Goal: Contribute content

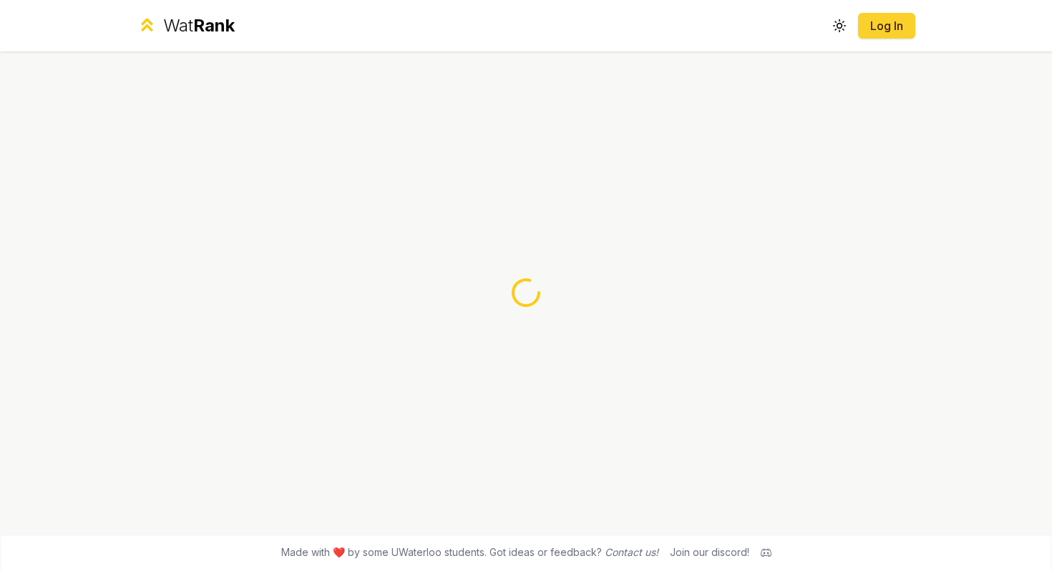
click at [907, 19] on button "Log In" at bounding box center [886, 26] width 57 height 26
click at [788, 89] on div at bounding box center [526, 293] width 824 height 482
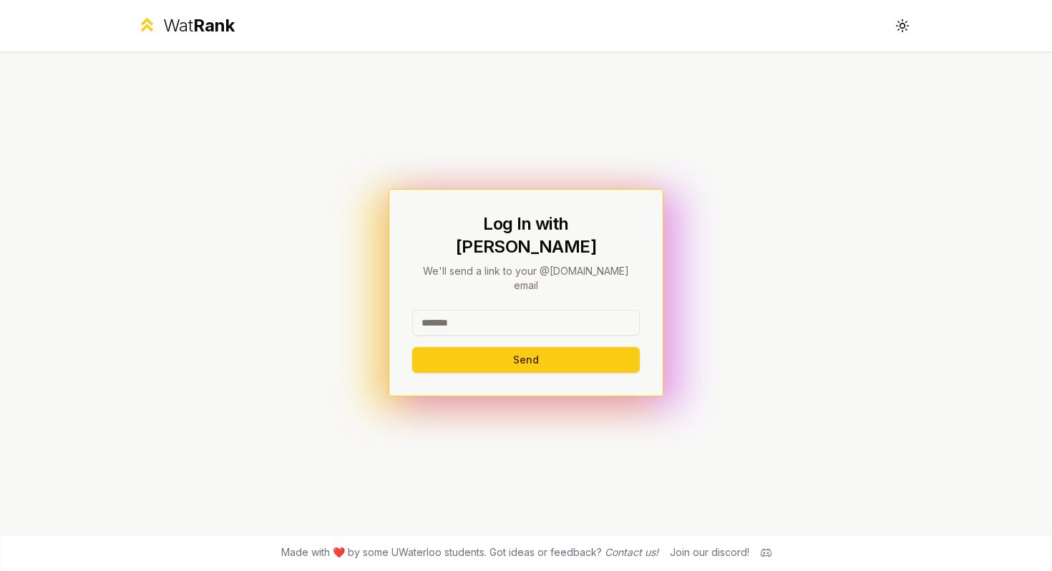
click at [565, 310] on input at bounding box center [526, 323] width 228 height 26
type input "********"
click at [412, 347] on button "Send" at bounding box center [526, 360] width 228 height 26
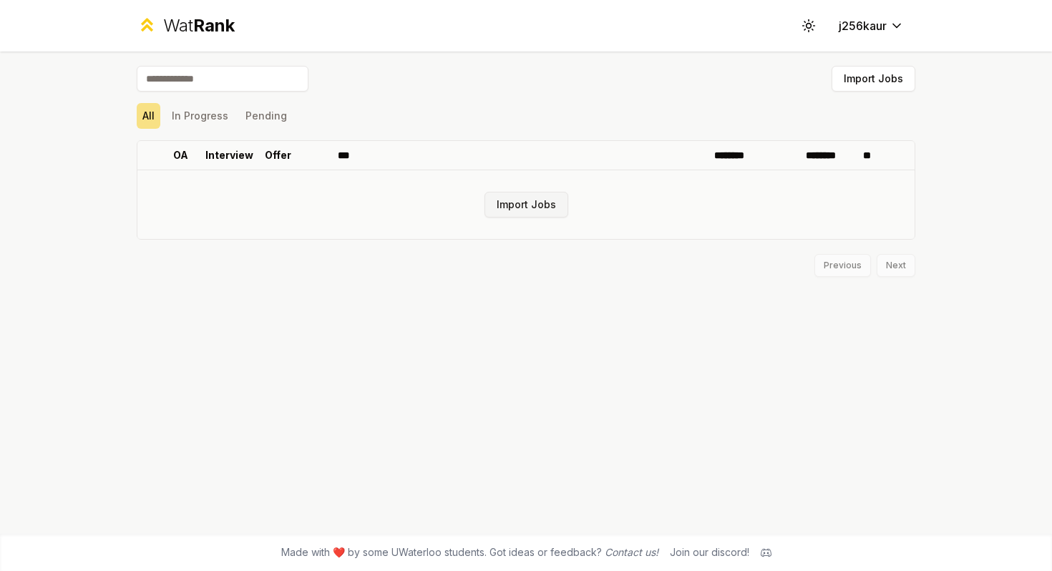
click at [517, 208] on button "Import Jobs" at bounding box center [526, 205] width 84 height 26
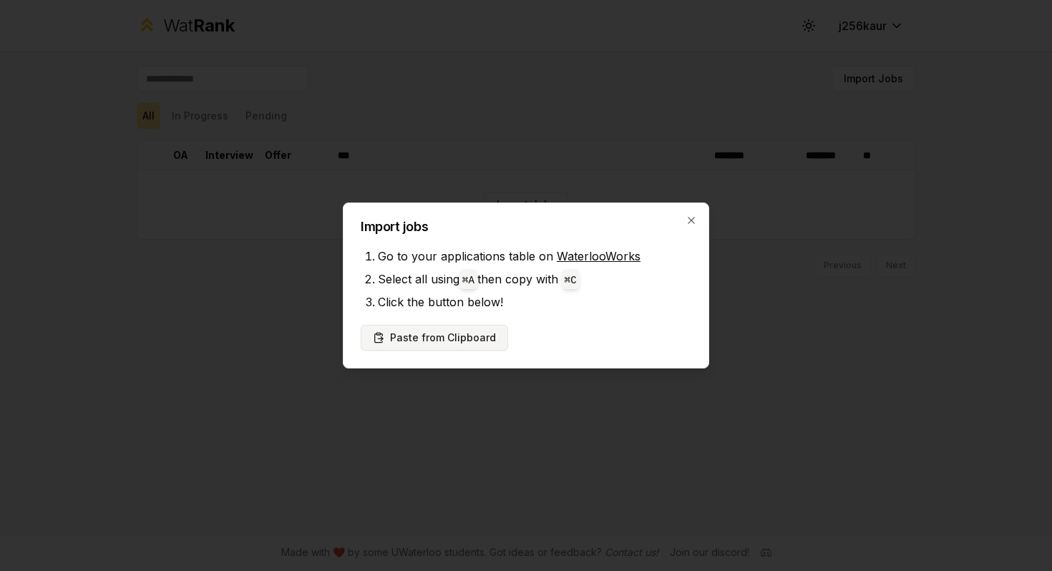
click at [466, 337] on button "Paste from Clipboard" at bounding box center [434, 338] width 147 height 26
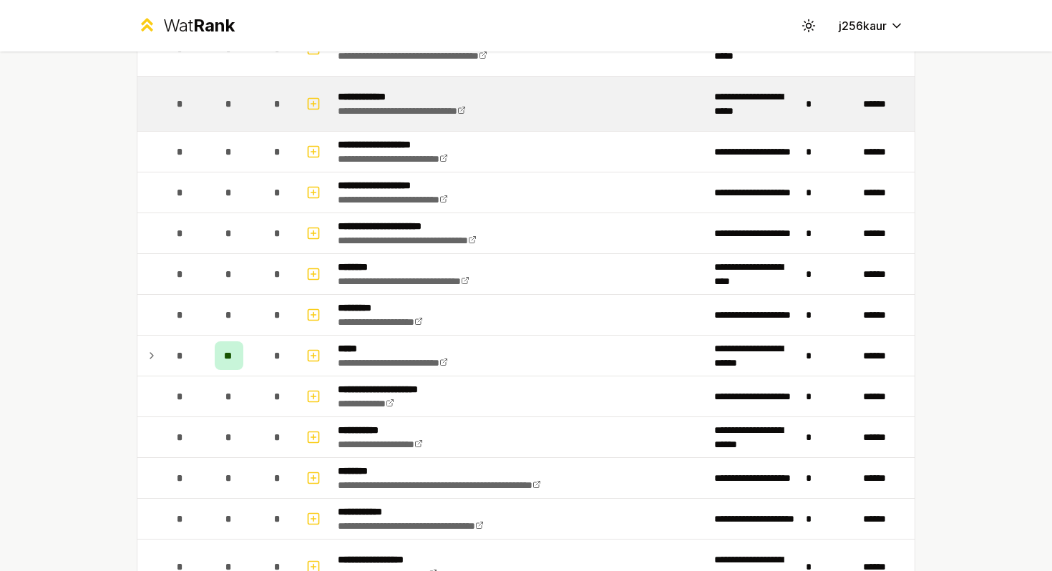
scroll to position [542, 0]
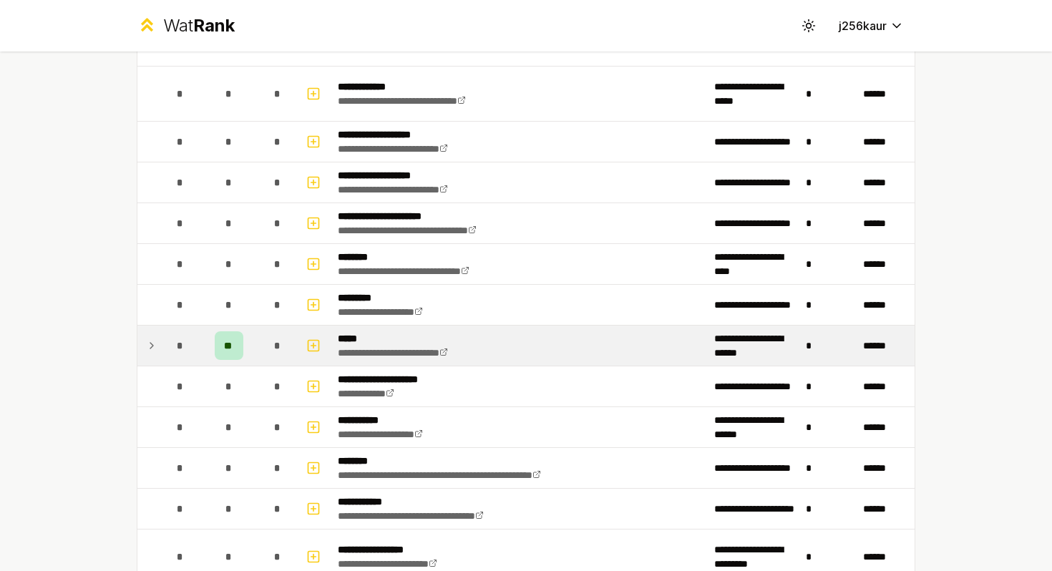
click at [149, 349] on icon at bounding box center [151, 345] width 11 height 17
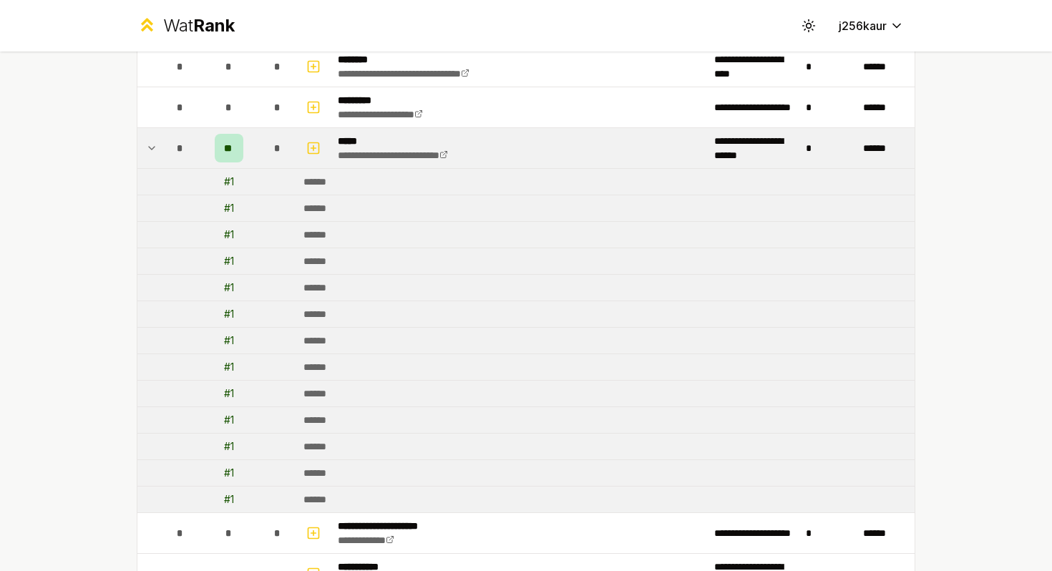
scroll to position [731, 0]
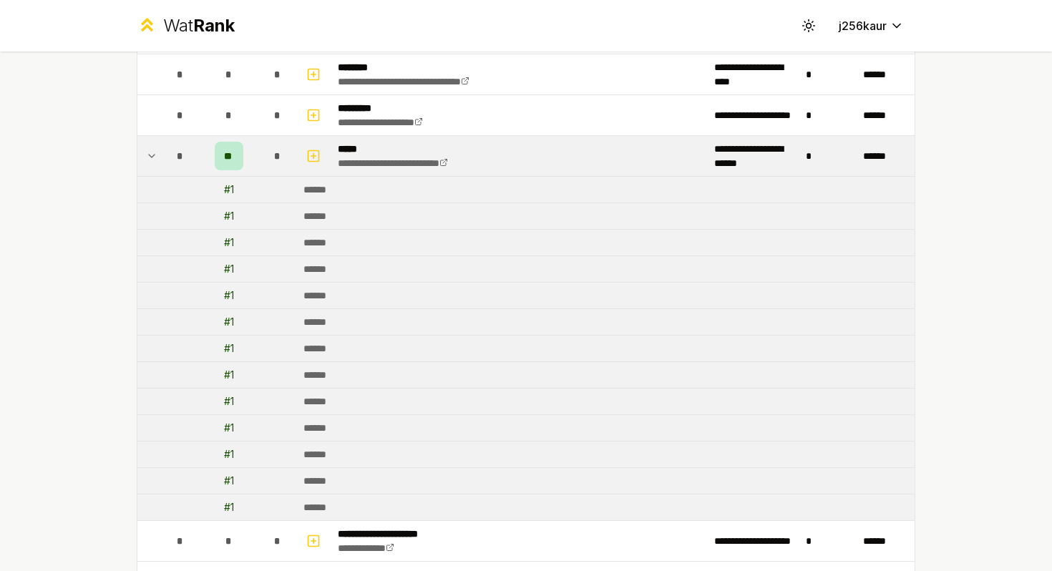
click at [157, 142] on td at bounding box center [148, 156] width 23 height 40
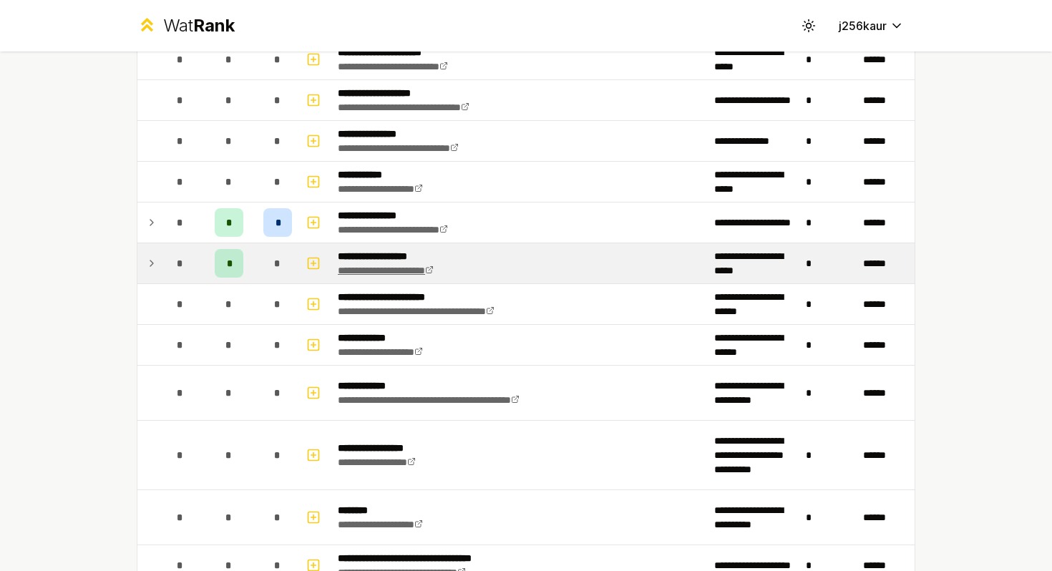
scroll to position [1252, 0]
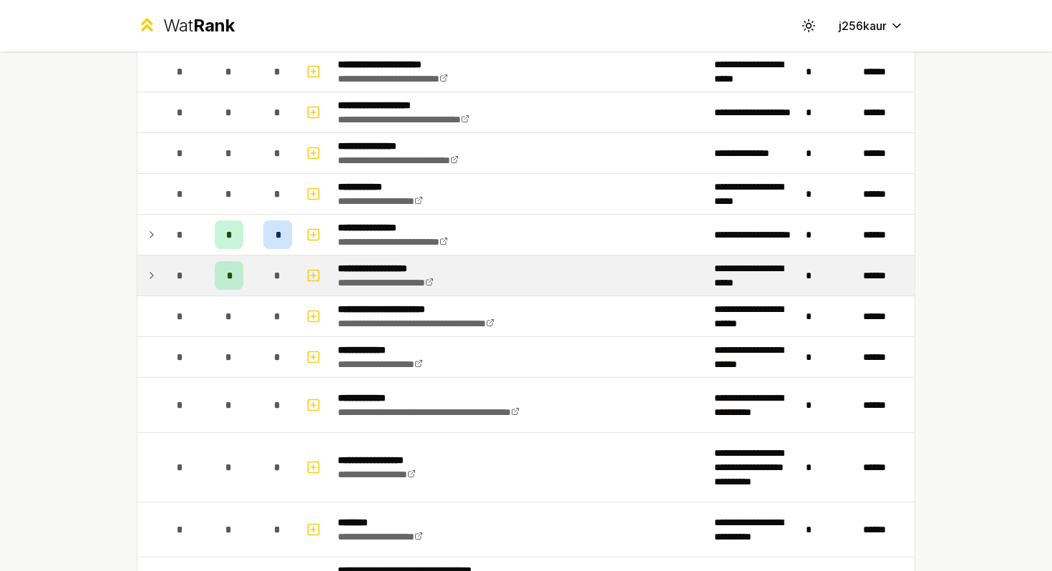
click at [152, 280] on icon at bounding box center [151, 275] width 11 height 17
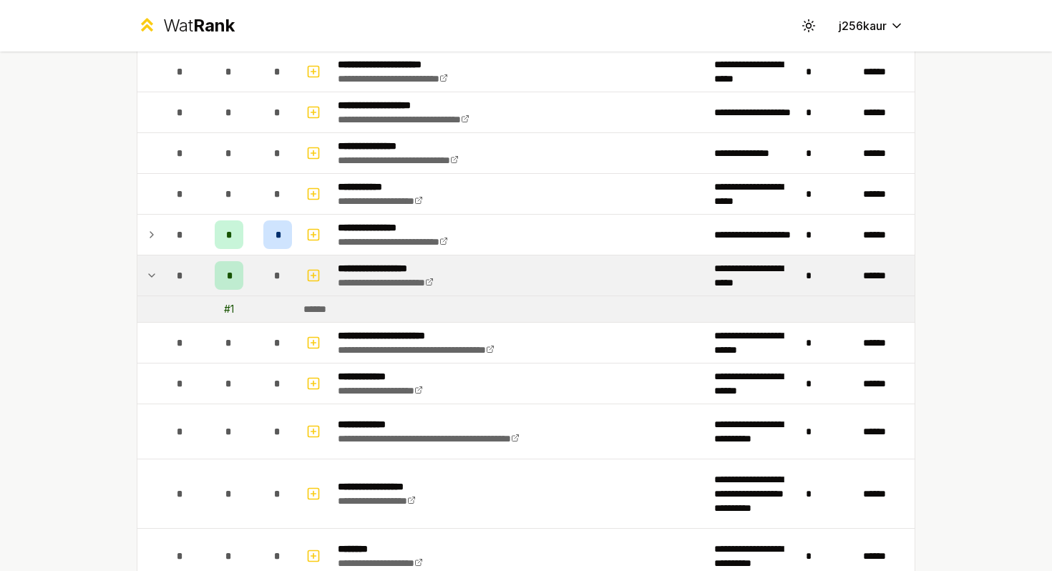
click at [152, 280] on icon at bounding box center [151, 275] width 11 height 17
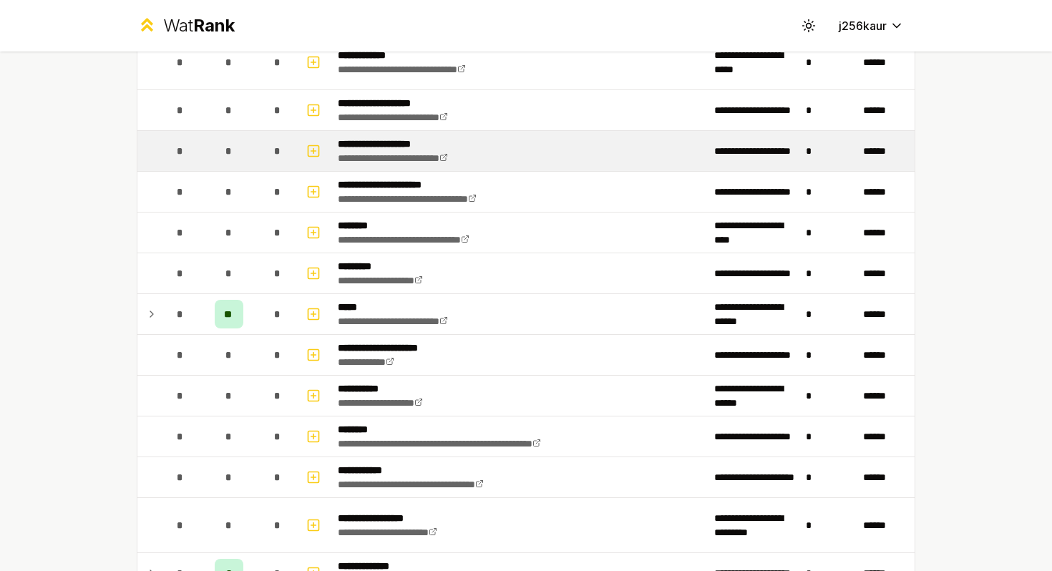
scroll to position [587, 0]
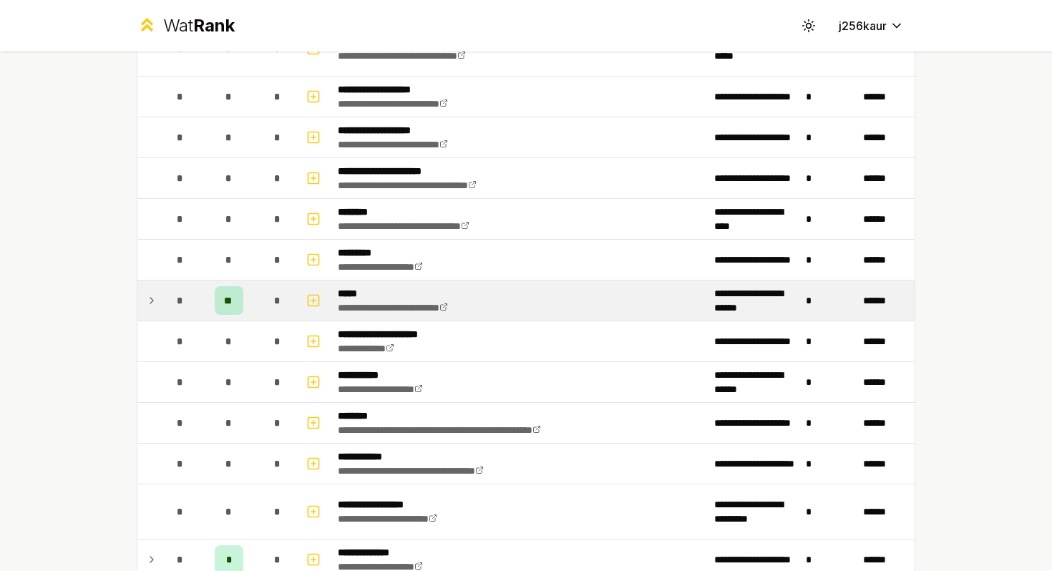
click at [222, 289] on div "**" at bounding box center [229, 300] width 29 height 29
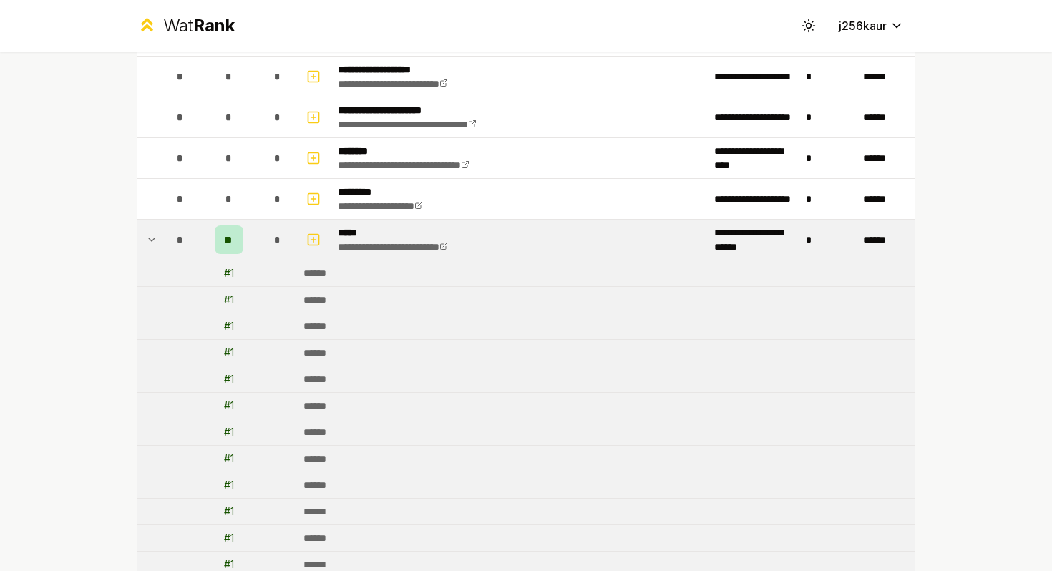
scroll to position [647, 0]
click at [229, 247] on span "**" at bounding box center [229, 240] width 11 height 14
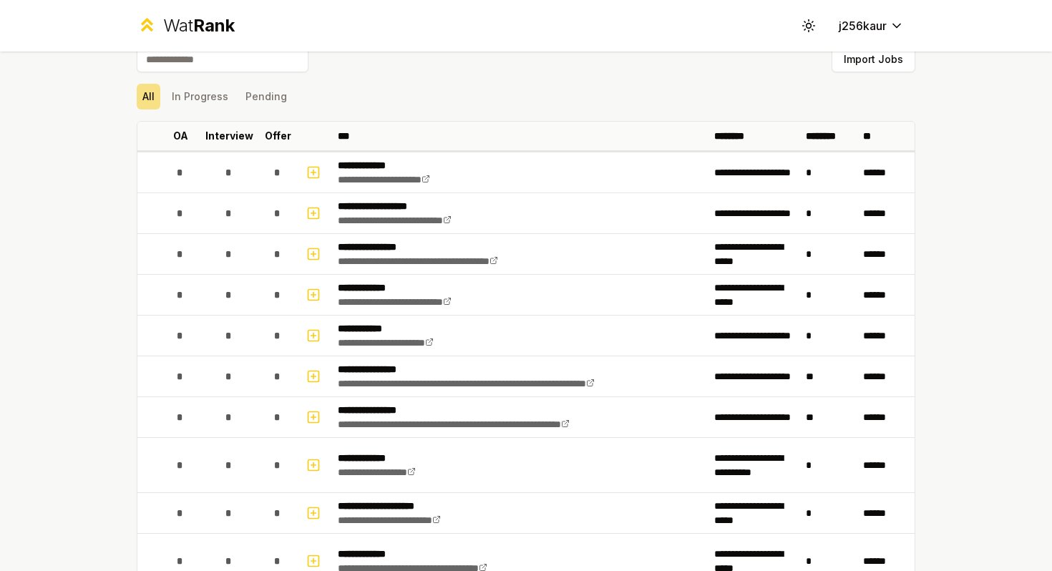
scroll to position [0, 0]
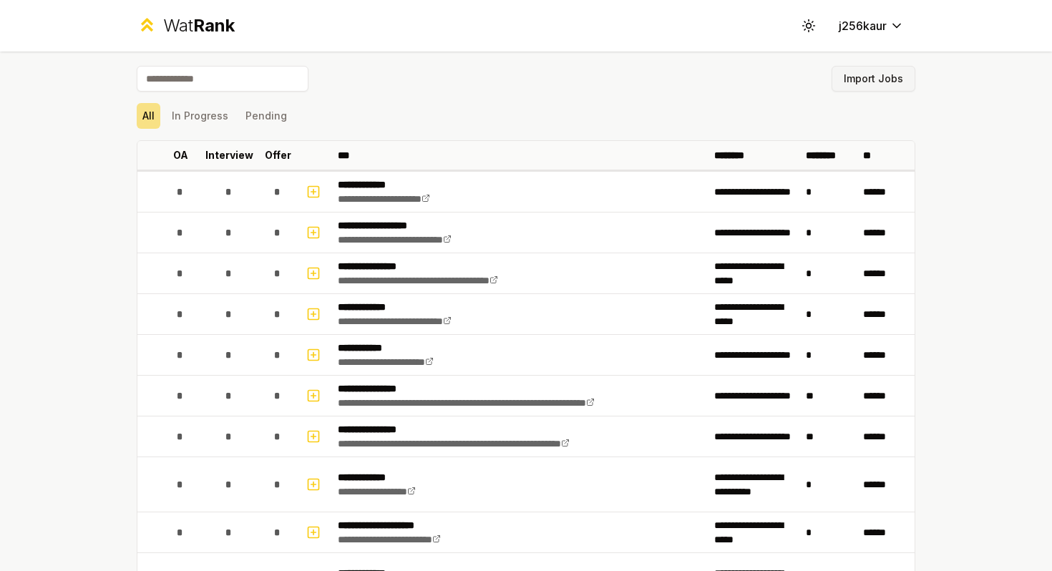
click at [877, 75] on button "Import Jobs" at bounding box center [874, 79] width 84 height 26
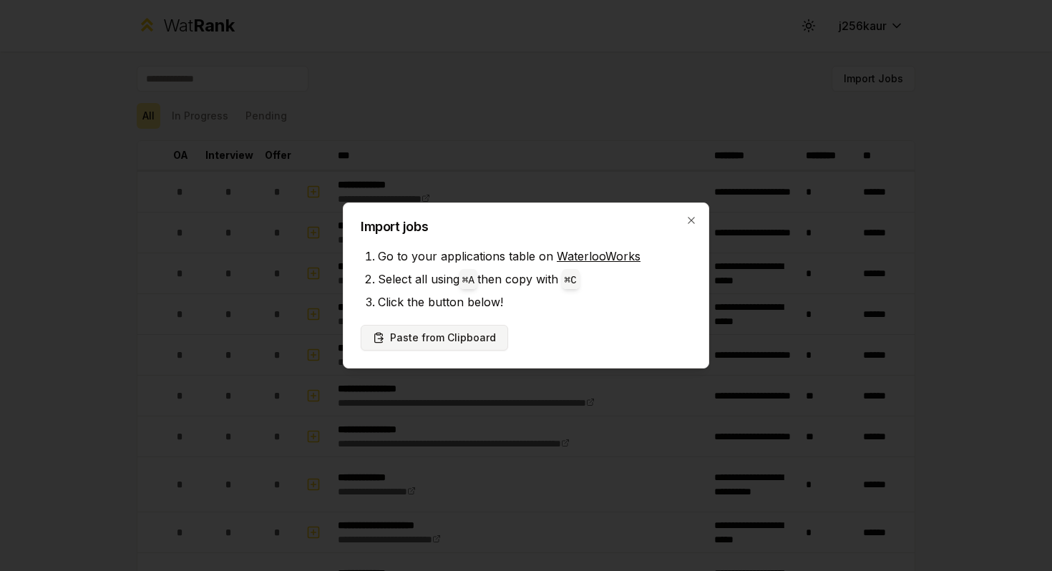
click at [470, 327] on button "Paste from Clipboard" at bounding box center [434, 338] width 147 height 26
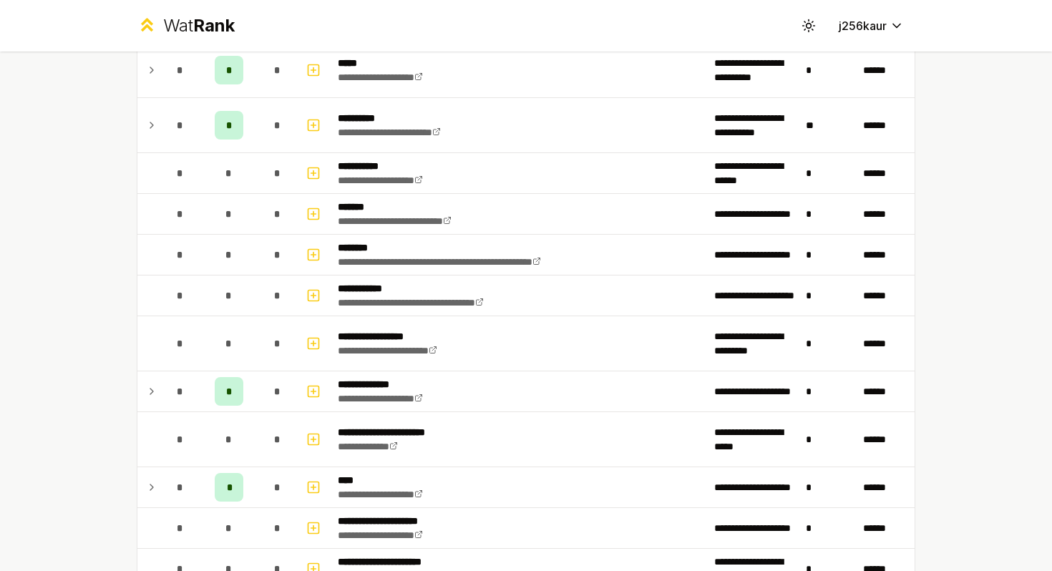
scroll to position [1395, 0]
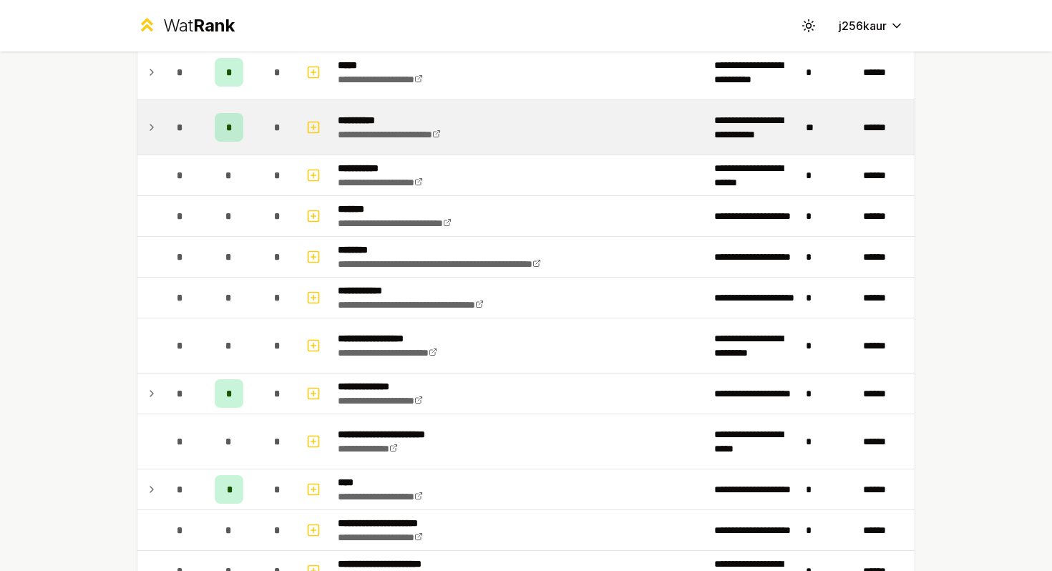
click at [233, 118] on div "*" at bounding box center [229, 127] width 29 height 29
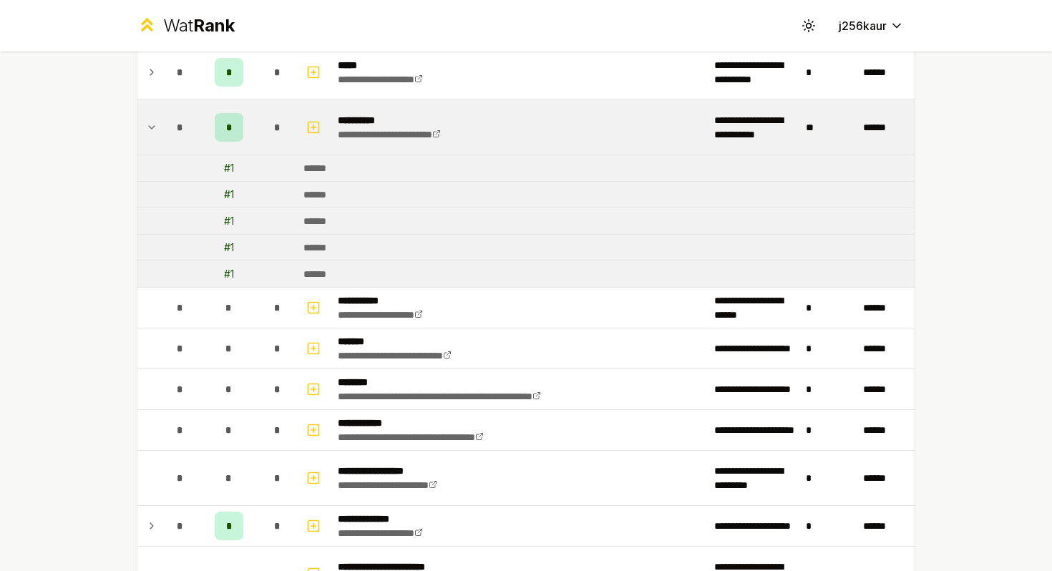
click at [233, 118] on div "*" at bounding box center [229, 127] width 29 height 29
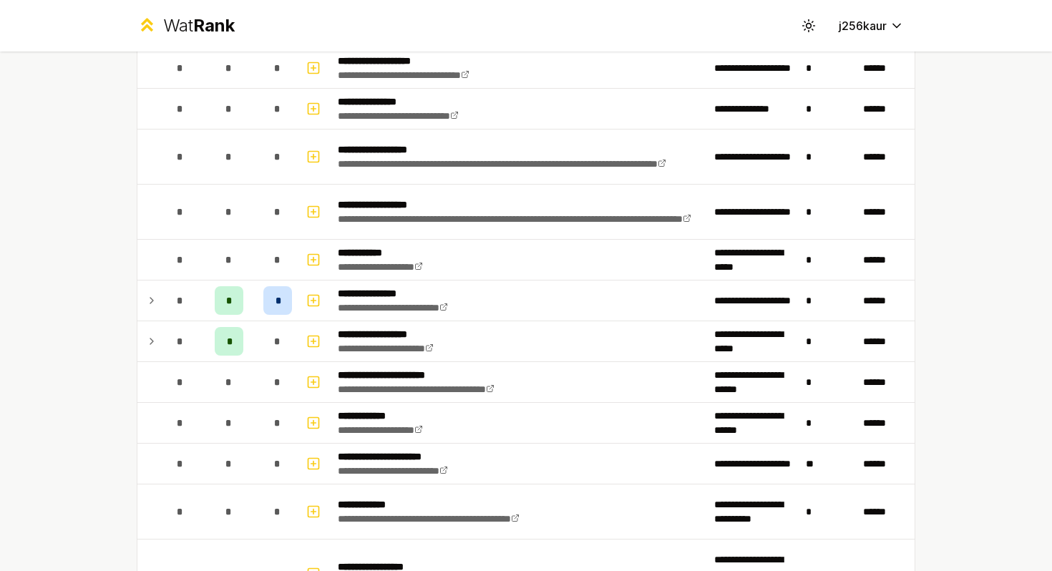
scroll to position [1989, 0]
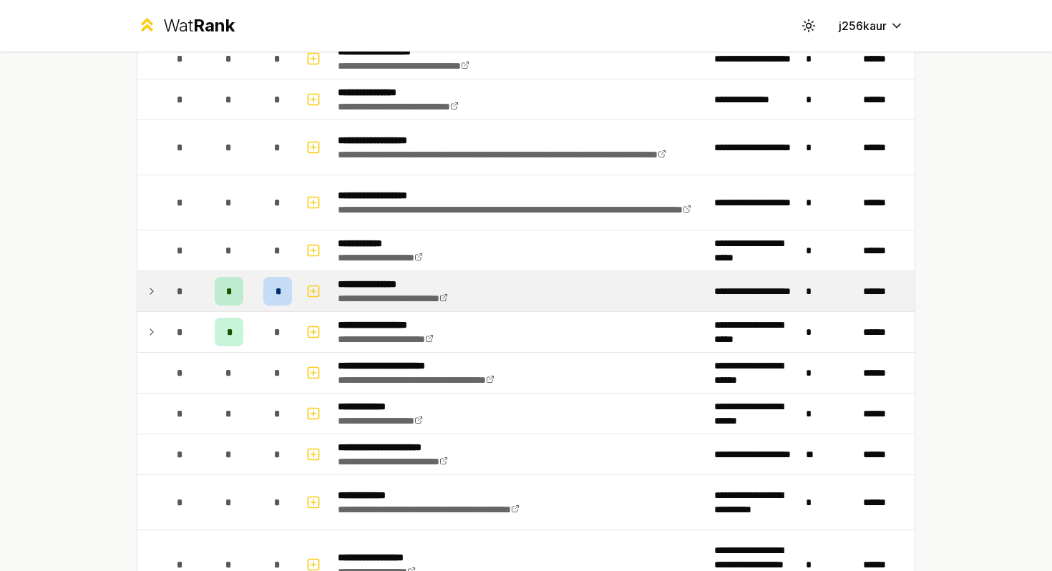
click at [275, 288] on div "*" at bounding box center [277, 291] width 29 height 29
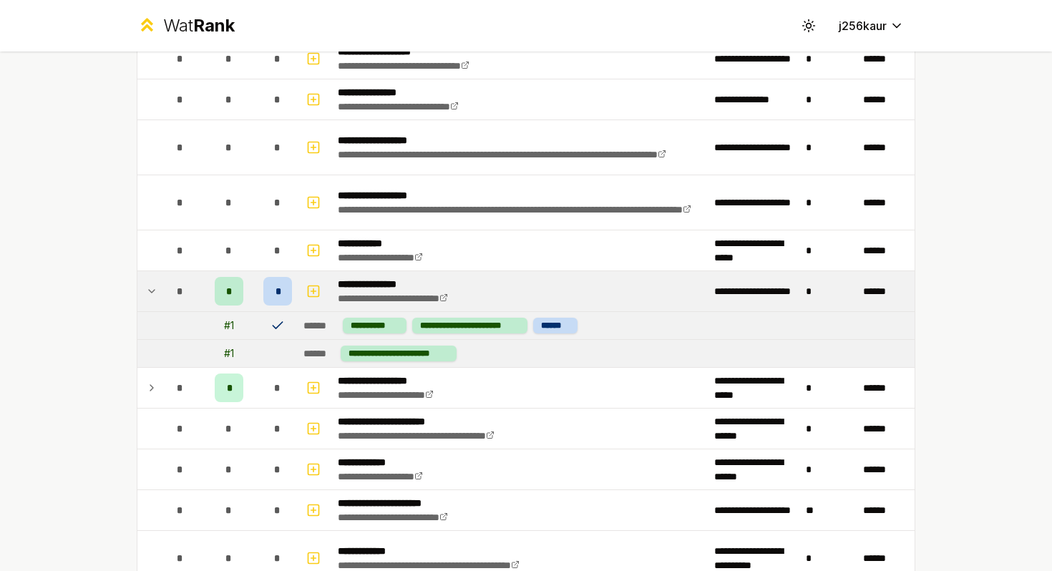
click at [275, 288] on div "*" at bounding box center [277, 291] width 29 height 29
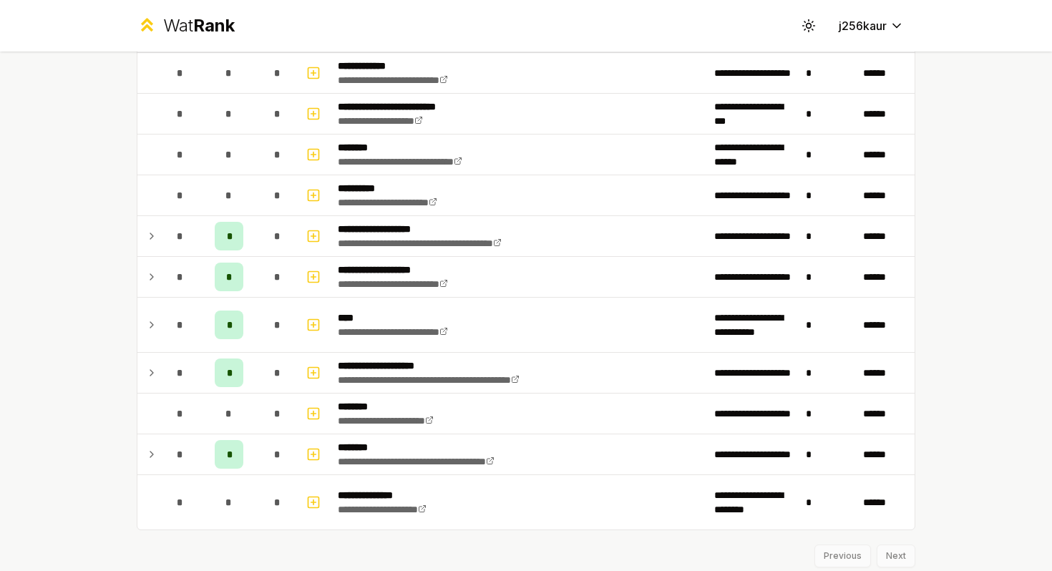
scroll to position [2792, 0]
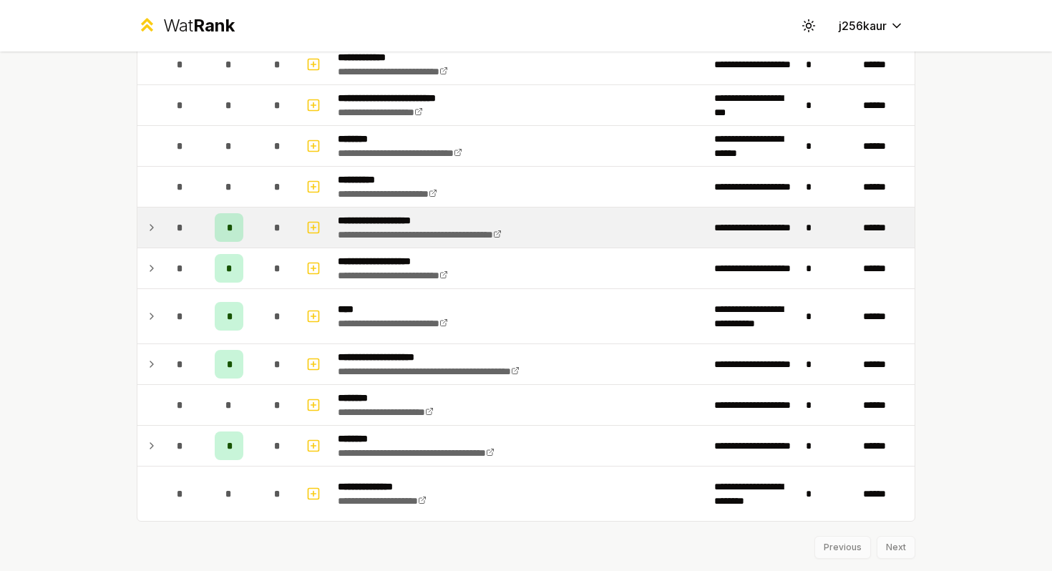
click at [235, 235] on div "*" at bounding box center [229, 227] width 29 height 29
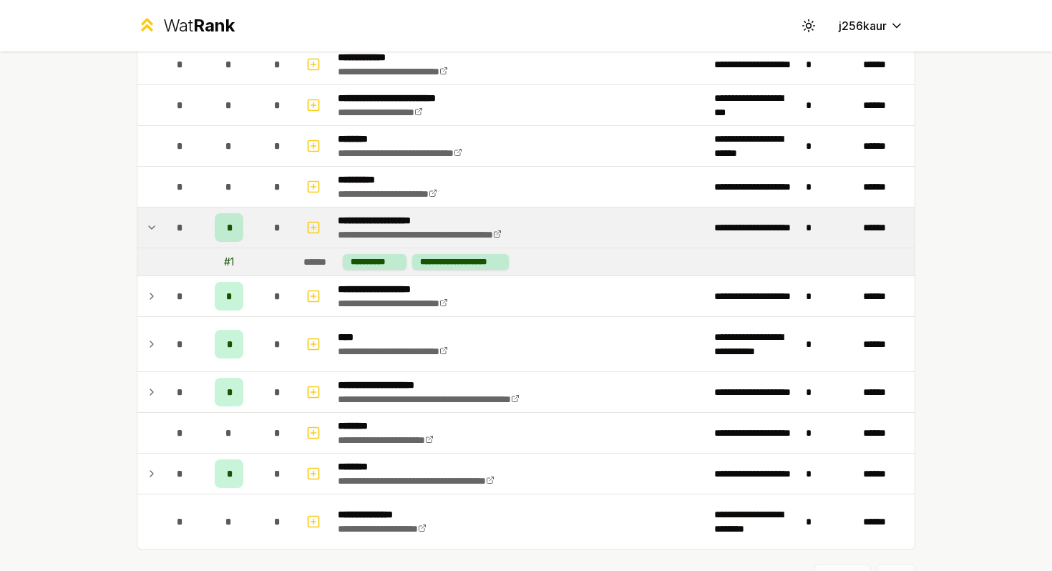
click at [235, 235] on div "*" at bounding box center [229, 227] width 29 height 29
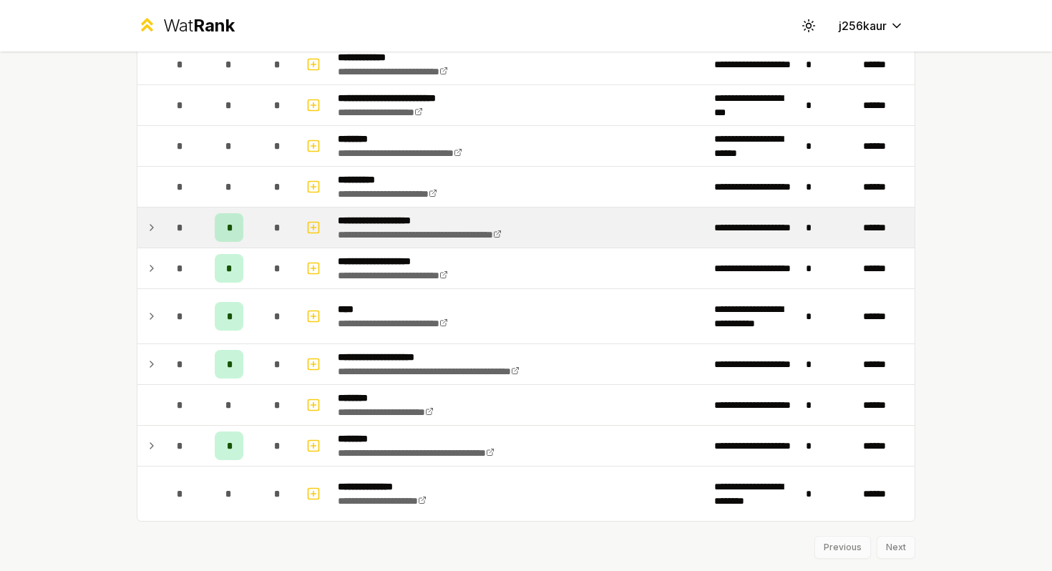
click at [229, 233] on span "*" at bounding box center [229, 227] width 4 height 14
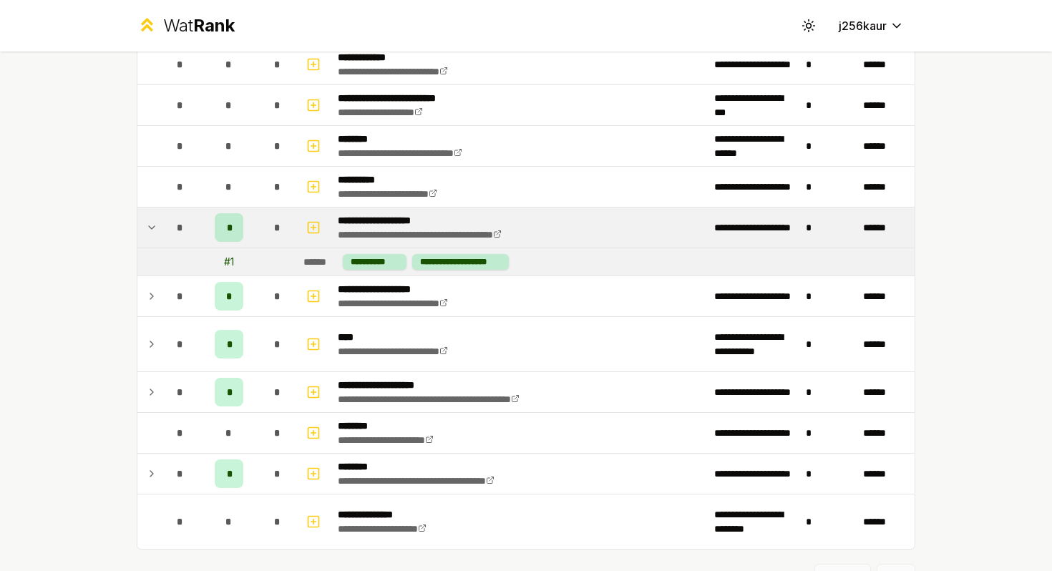
click at [229, 233] on span "*" at bounding box center [229, 227] width 4 height 14
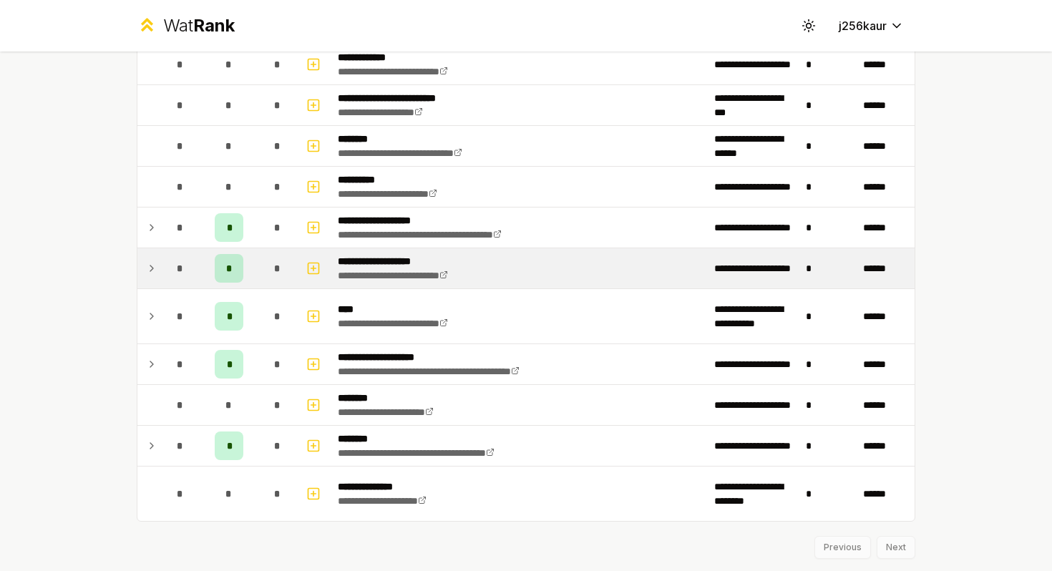
click at [231, 265] on span "*" at bounding box center [229, 268] width 6 height 14
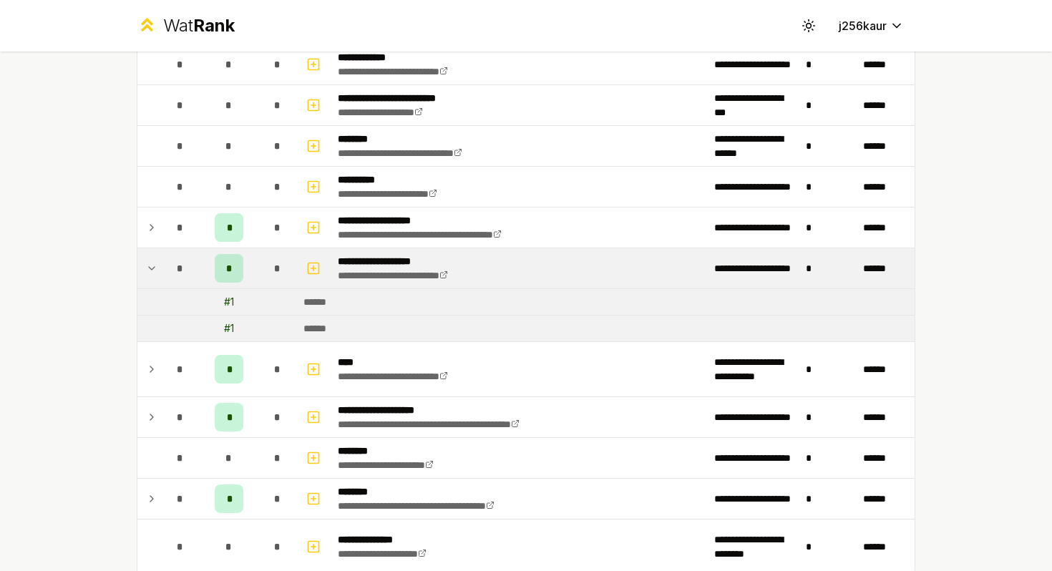
click at [231, 265] on span "*" at bounding box center [229, 268] width 6 height 14
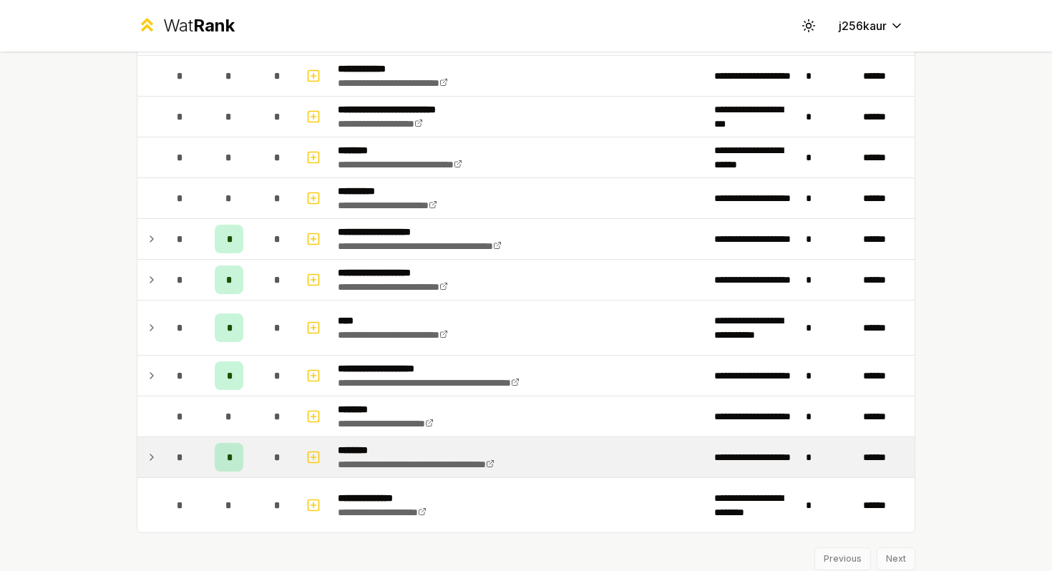
scroll to position [2780, 0]
click at [231, 456] on div "*" at bounding box center [229, 458] width 29 height 29
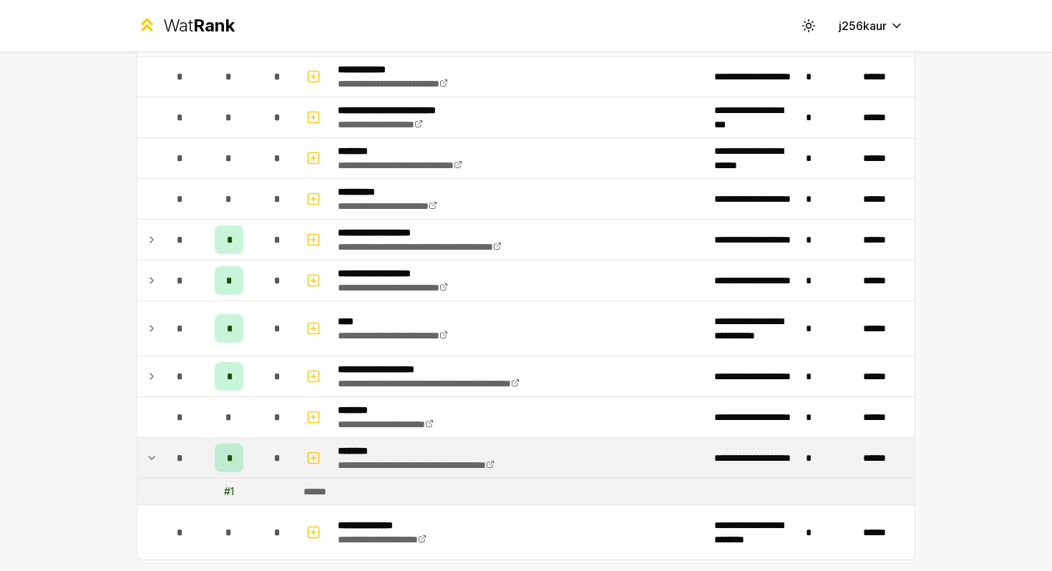
click at [231, 456] on div "*" at bounding box center [229, 458] width 29 height 29
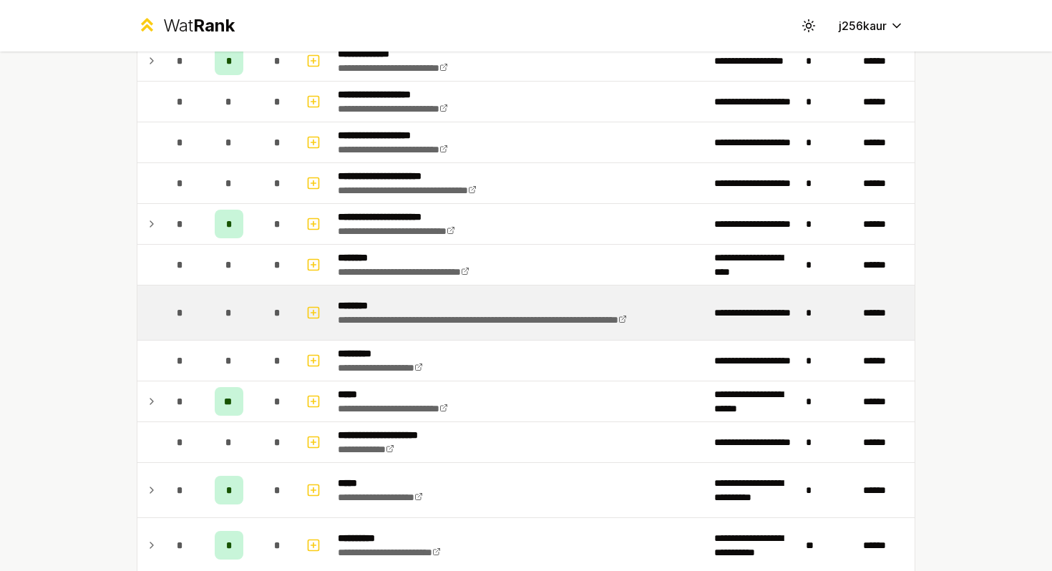
scroll to position [960, 0]
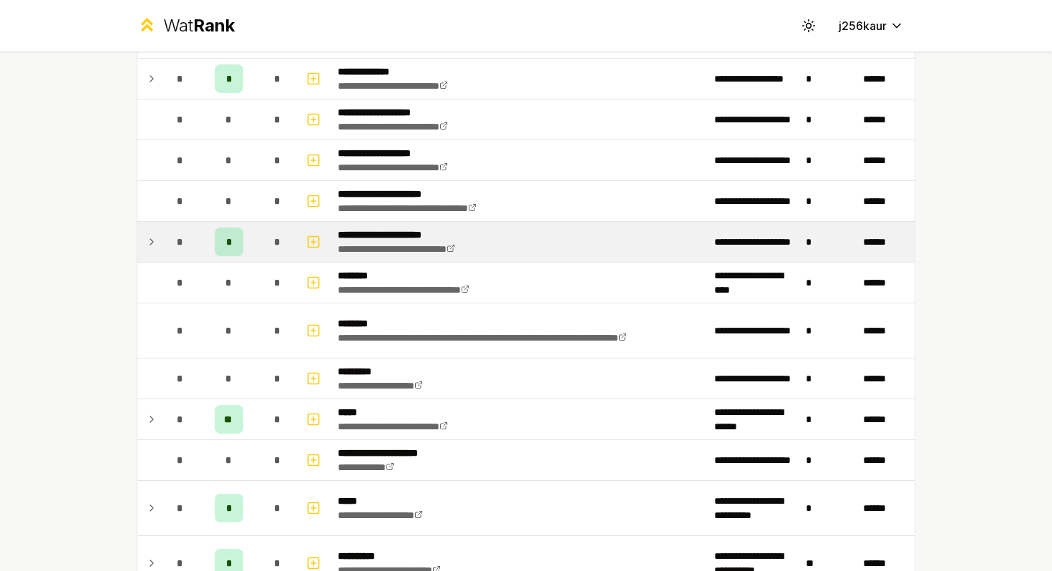
click at [225, 250] on div "*" at bounding box center [229, 242] width 29 height 29
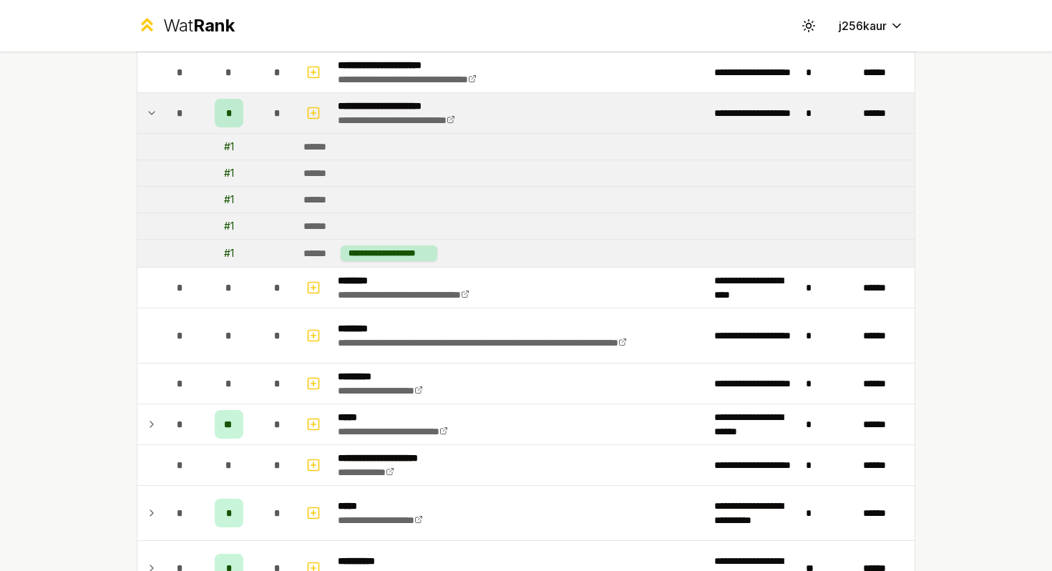
scroll to position [1131, 0]
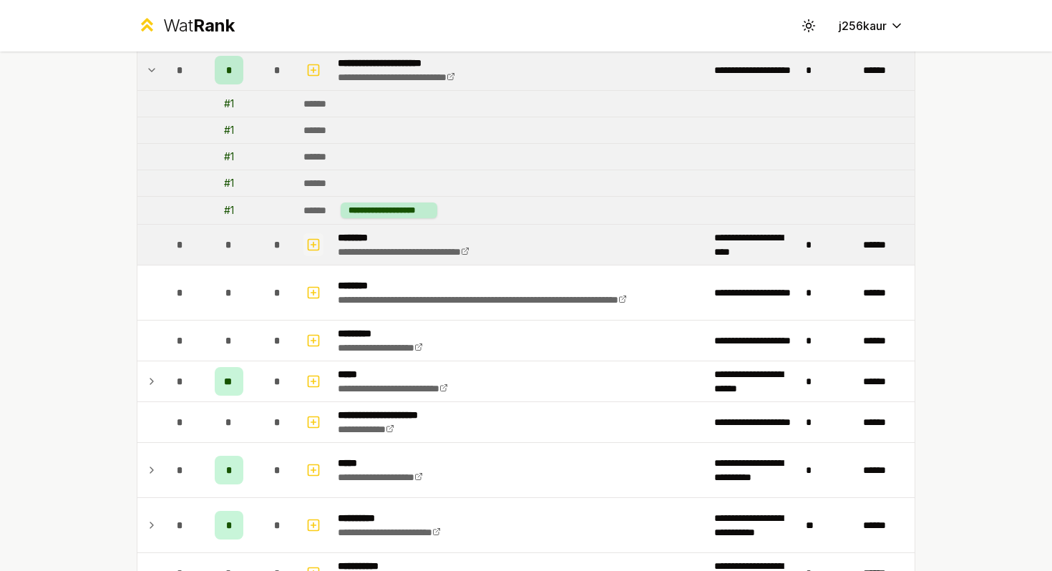
click at [311, 240] on icon "button" at bounding box center [313, 244] width 14 height 17
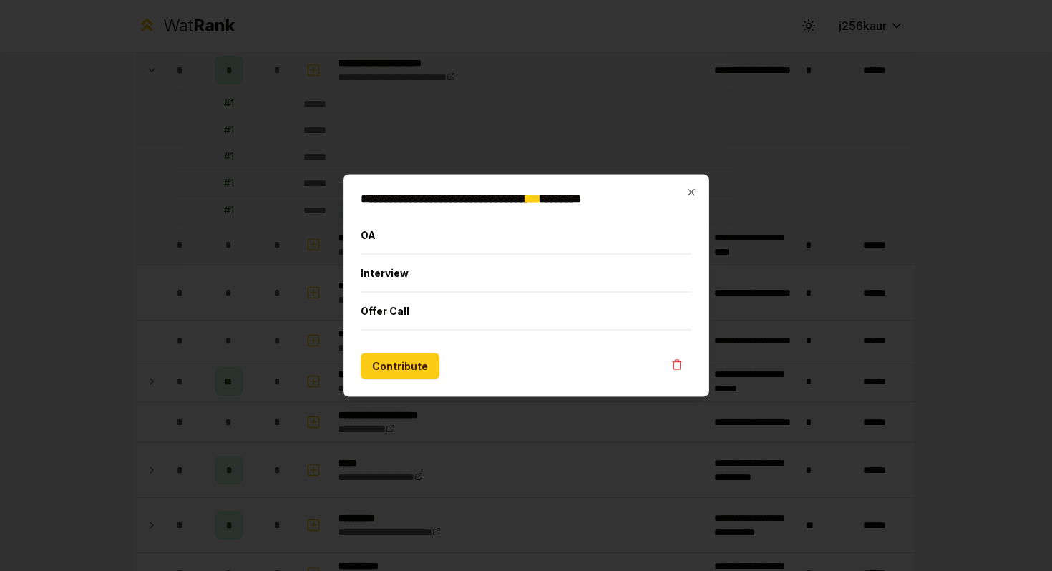
click at [311, 240] on div at bounding box center [526, 285] width 1052 height 571
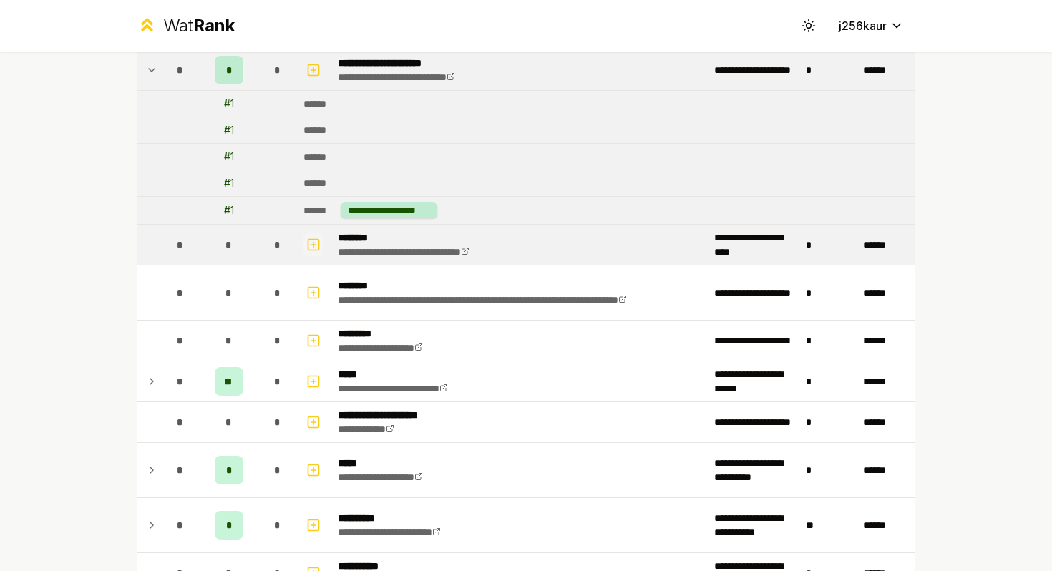
click at [316, 240] on icon "button" at bounding box center [313, 244] width 14 height 17
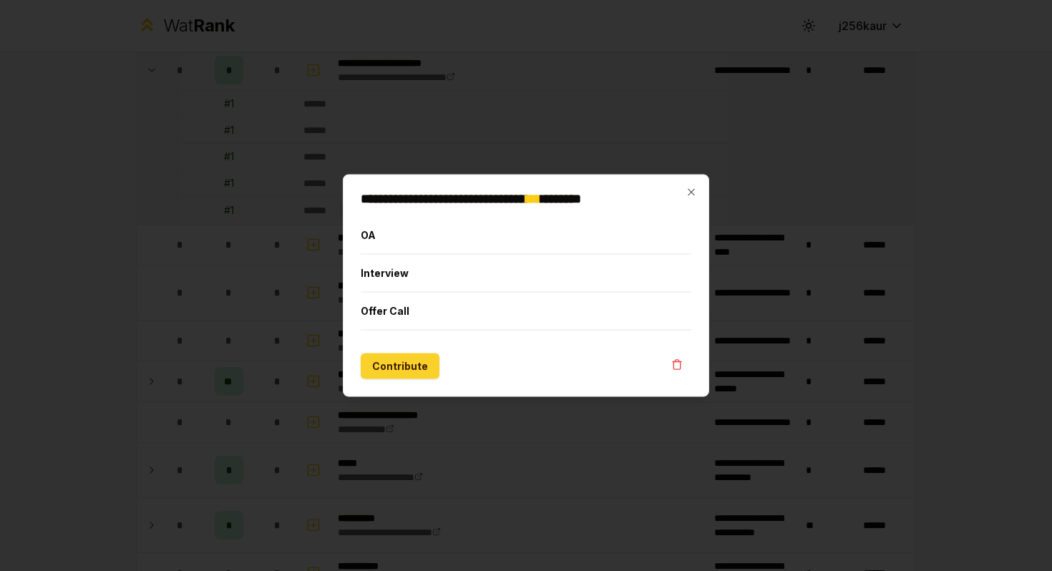
click at [391, 362] on button "Contribute" at bounding box center [400, 367] width 79 height 26
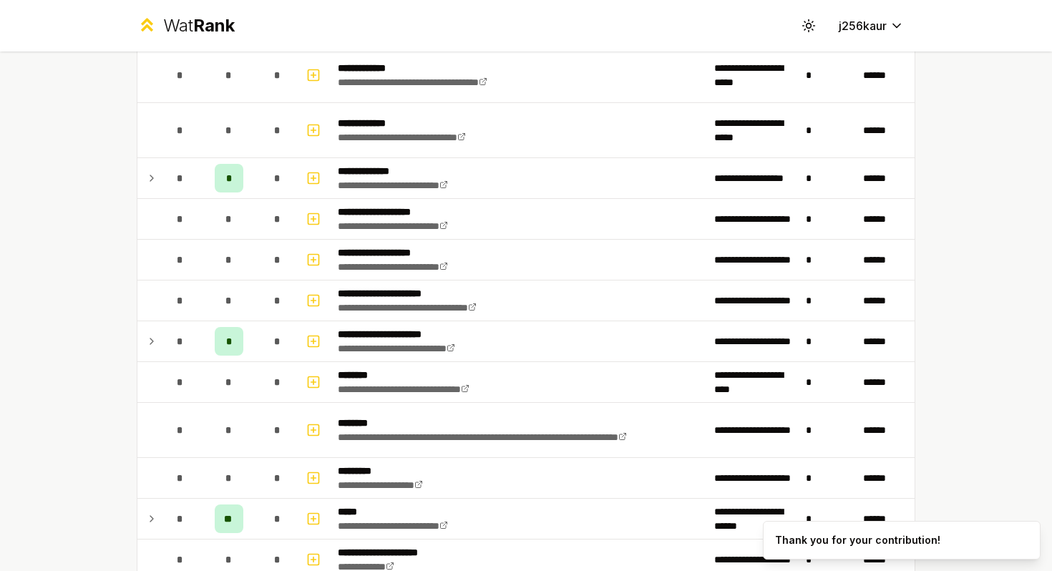
scroll to position [0, 0]
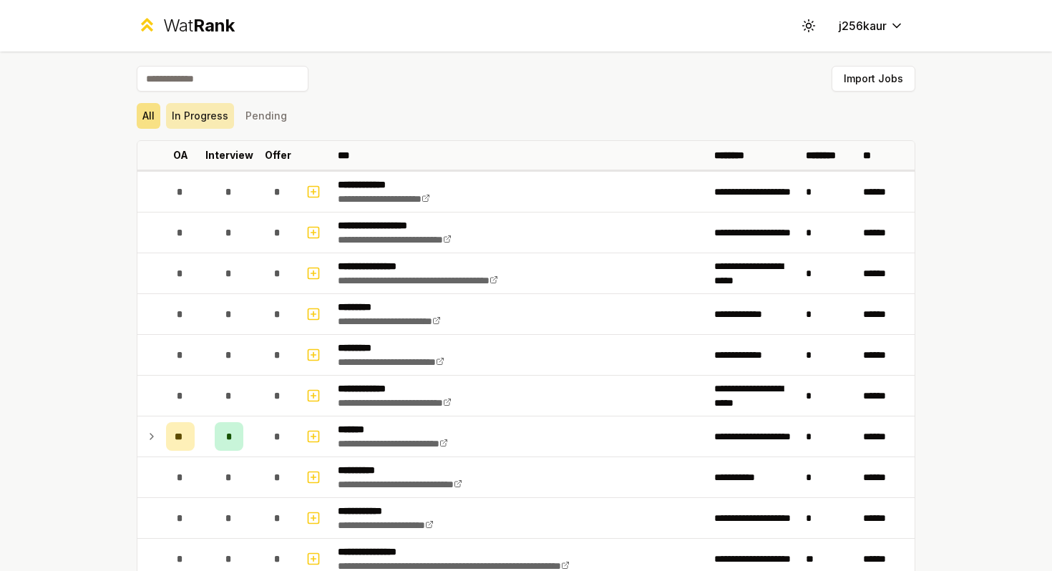
click at [195, 103] on button "In Progress" at bounding box center [200, 116] width 68 height 26
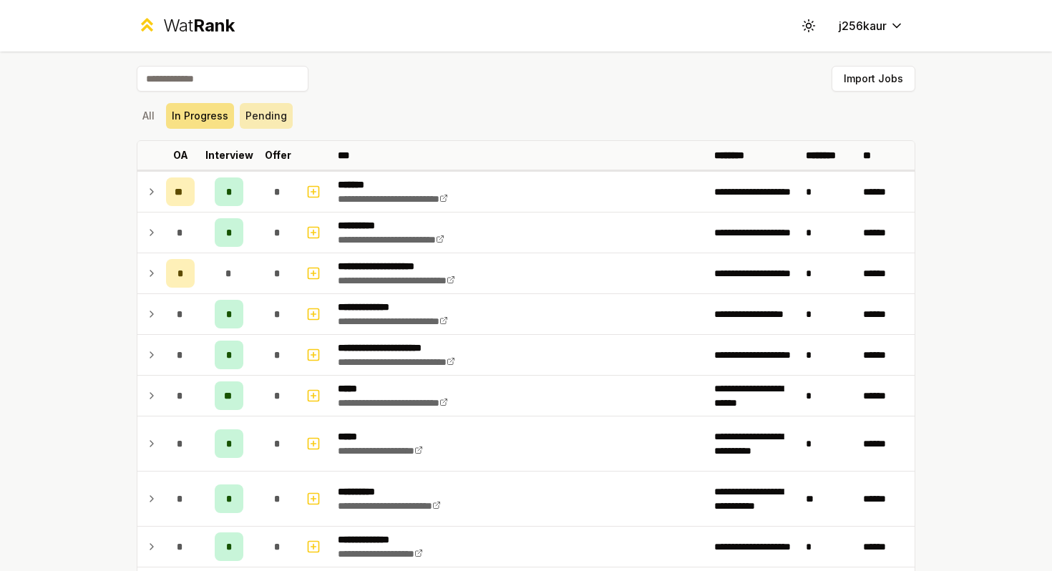
click at [259, 114] on button "Pending" at bounding box center [266, 116] width 53 height 26
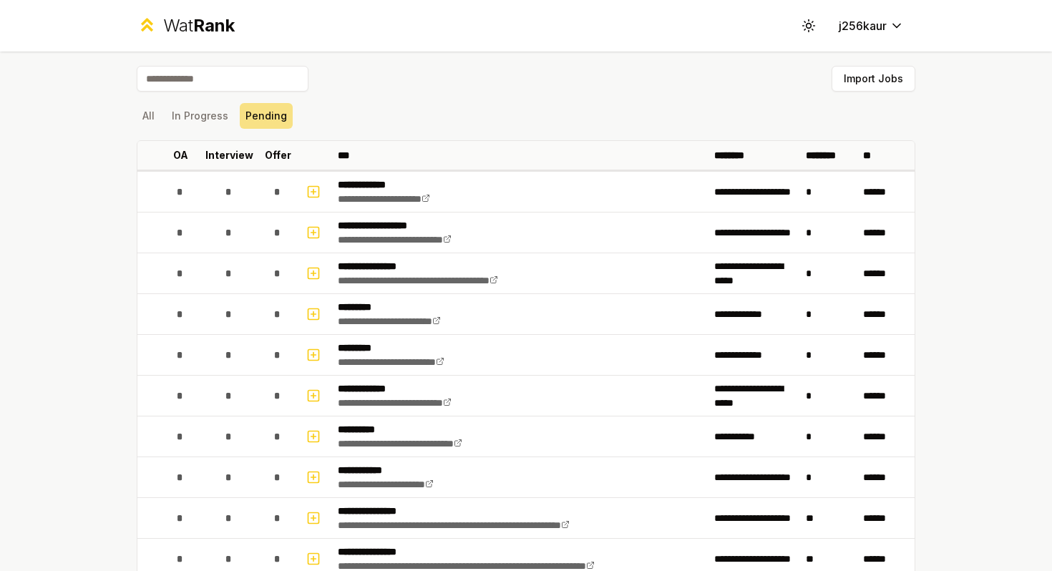
click at [161, 123] on div "All In Progress Pending" at bounding box center [526, 116] width 779 height 26
click at [144, 117] on button "All" at bounding box center [149, 116] width 24 height 26
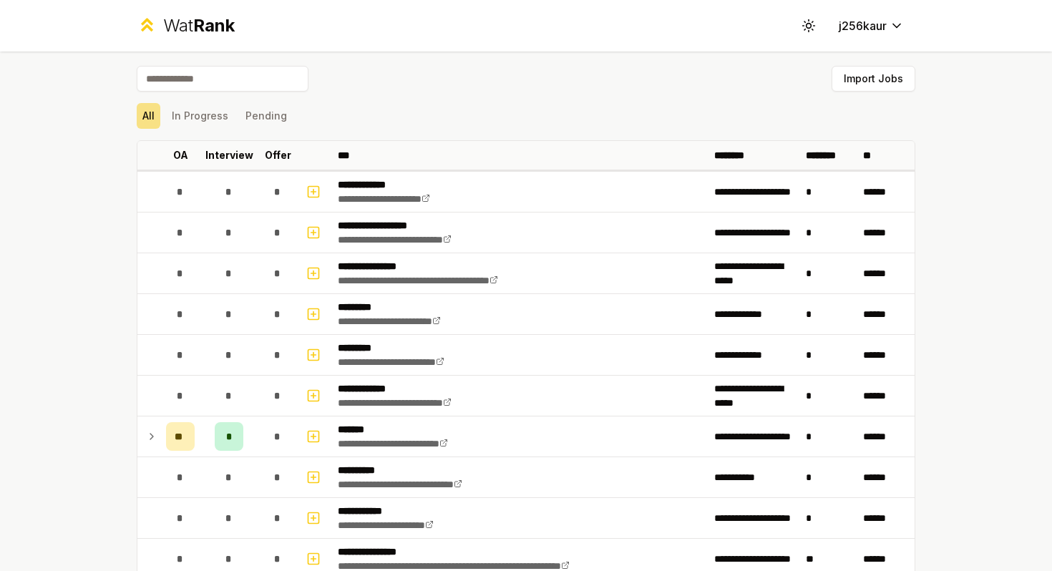
click at [854, 11] on div "Wat Rank Toggle theme j256kaur" at bounding box center [526, 26] width 824 height 52
click at [859, 21] on html "**********" at bounding box center [526, 285] width 1052 height 571
click at [632, 73] on html "**********" at bounding box center [526, 285] width 1052 height 571
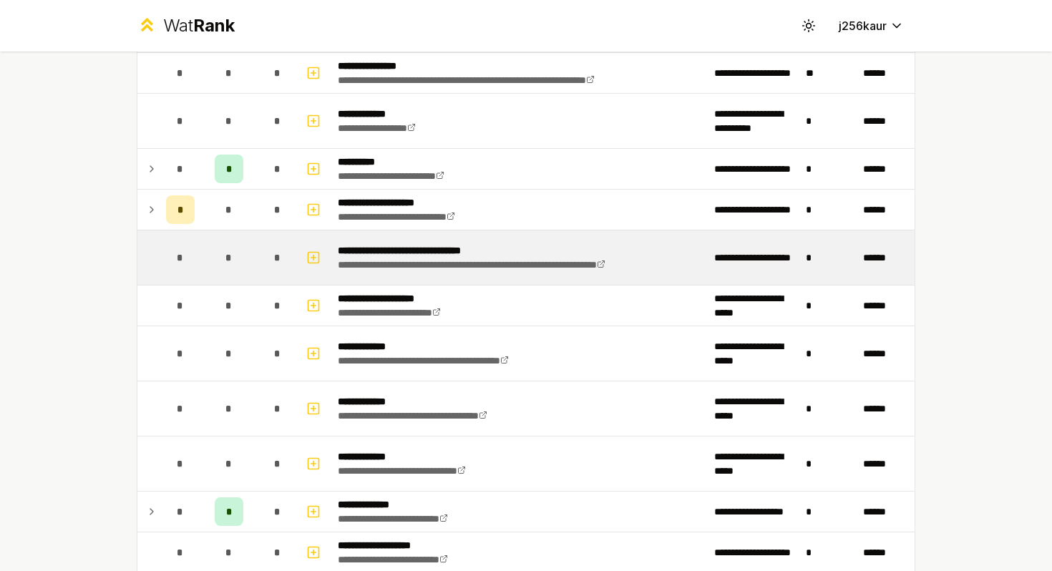
scroll to position [520, 0]
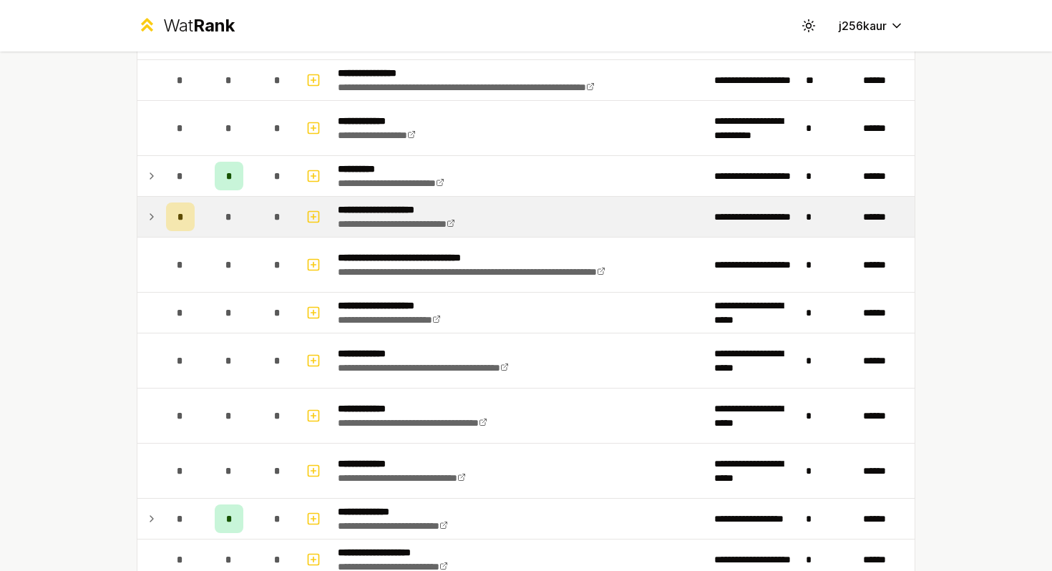
click at [153, 218] on icon at bounding box center [151, 216] width 11 height 17
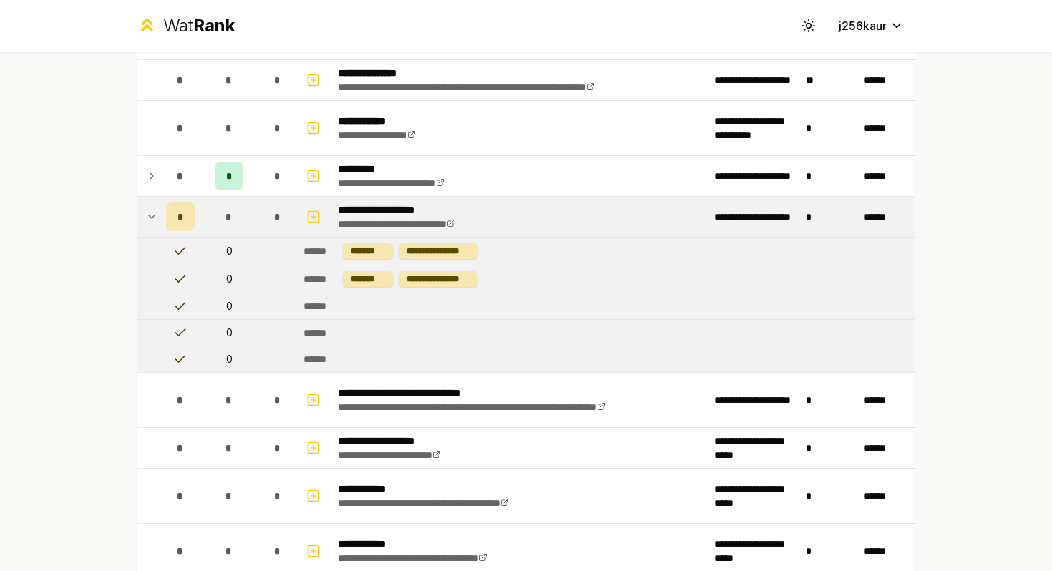
click at [153, 218] on icon at bounding box center [151, 216] width 11 height 17
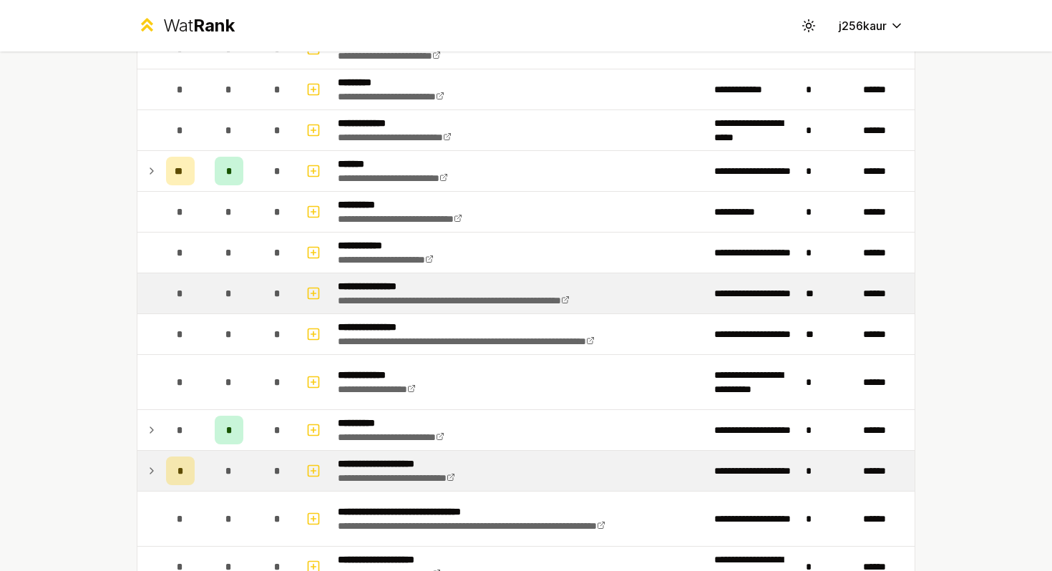
scroll to position [262, 0]
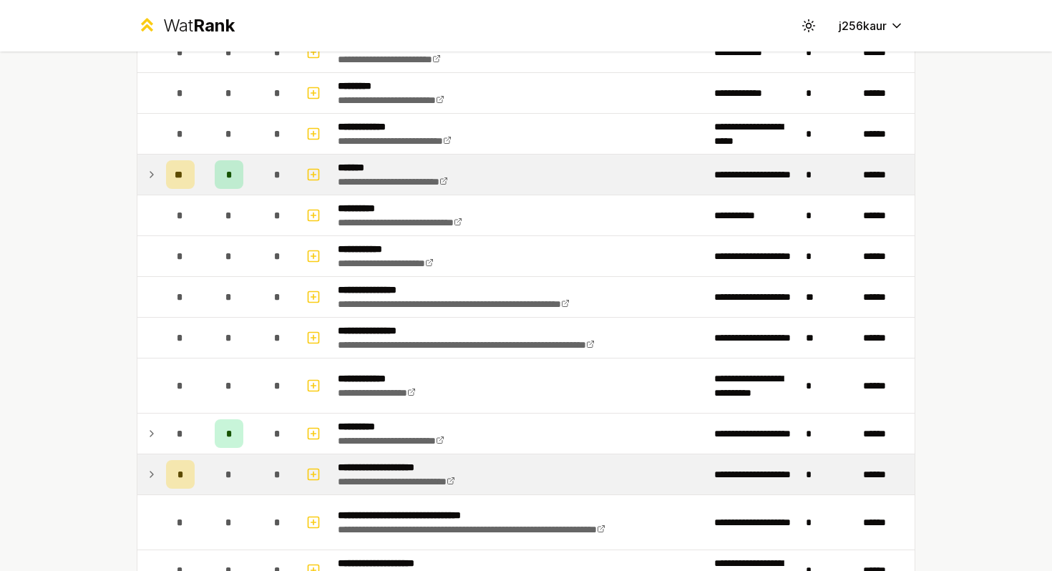
click at [164, 181] on td "**" at bounding box center [180, 175] width 40 height 40
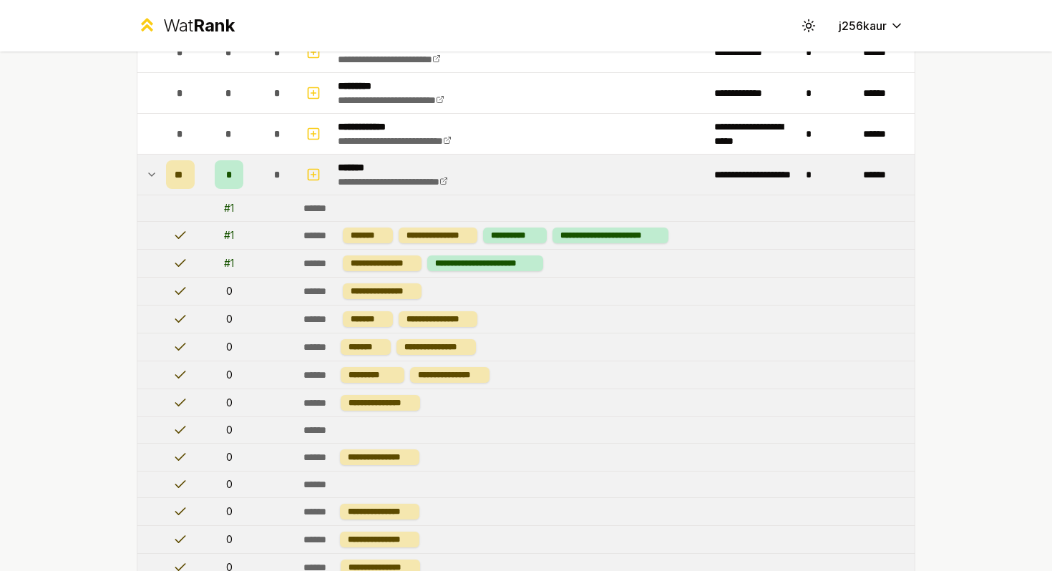
click at [166, 180] on div "**" at bounding box center [180, 174] width 29 height 29
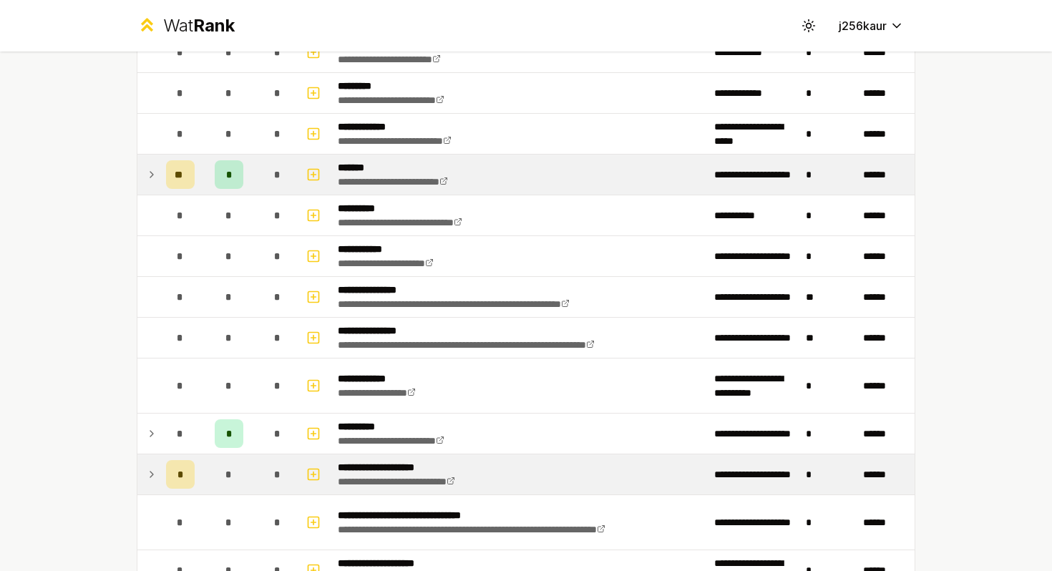
click at [166, 180] on div "**" at bounding box center [180, 174] width 29 height 29
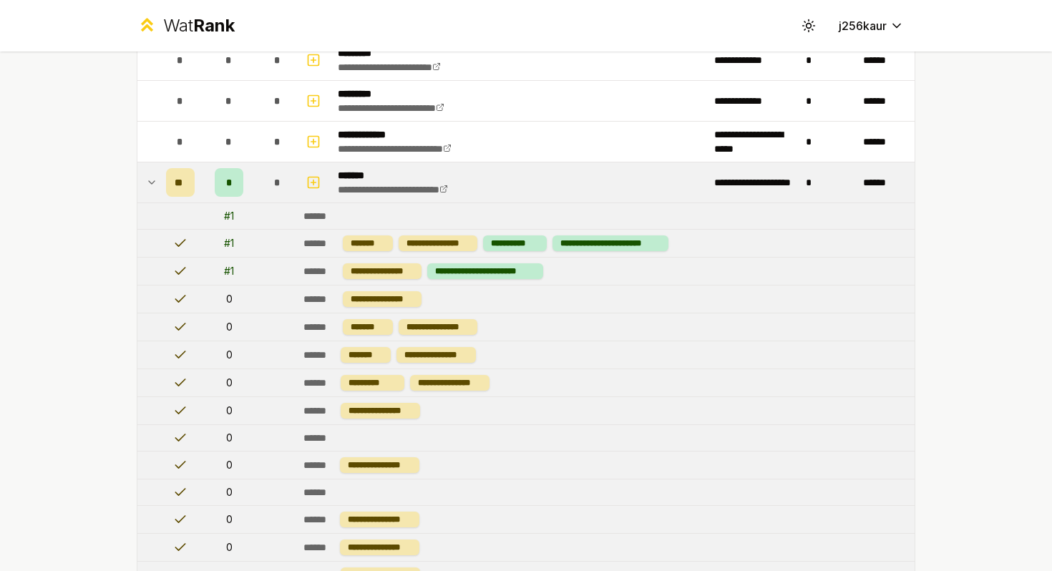
scroll to position [250, 0]
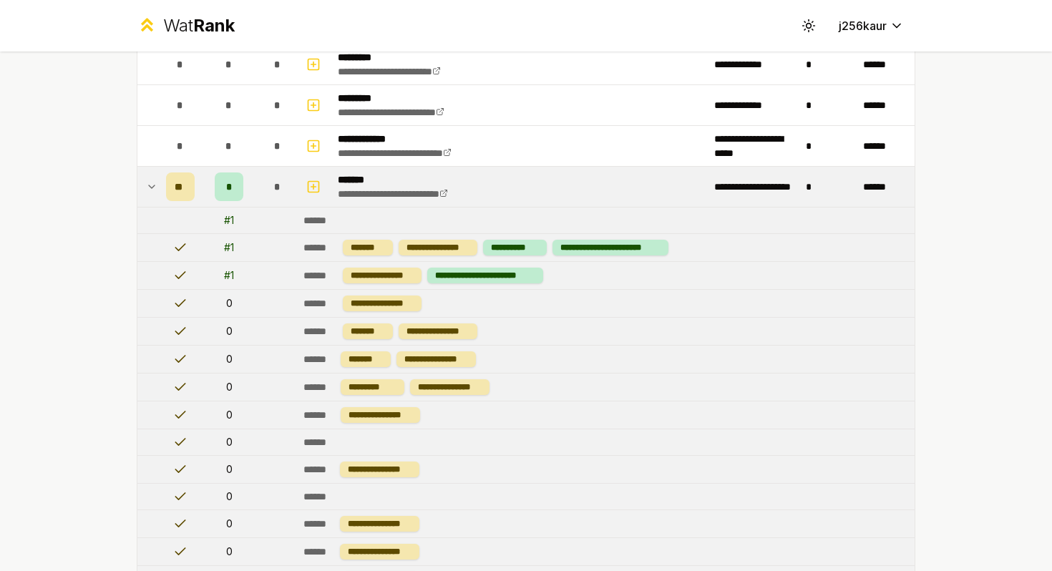
click at [175, 185] on span "**" at bounding box center [180, 187] width 11 height 14
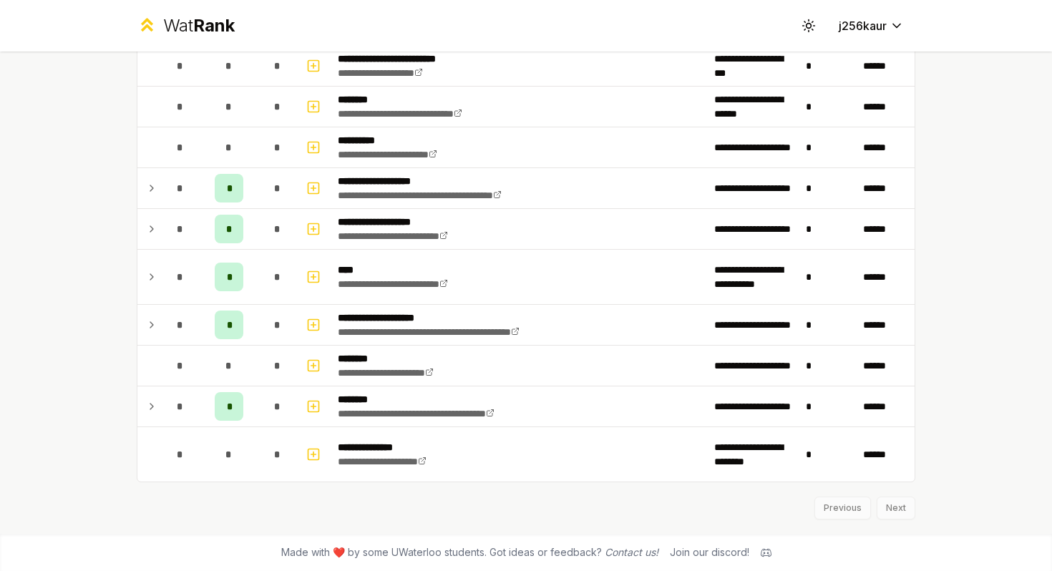
scroll to position [2785, 0]
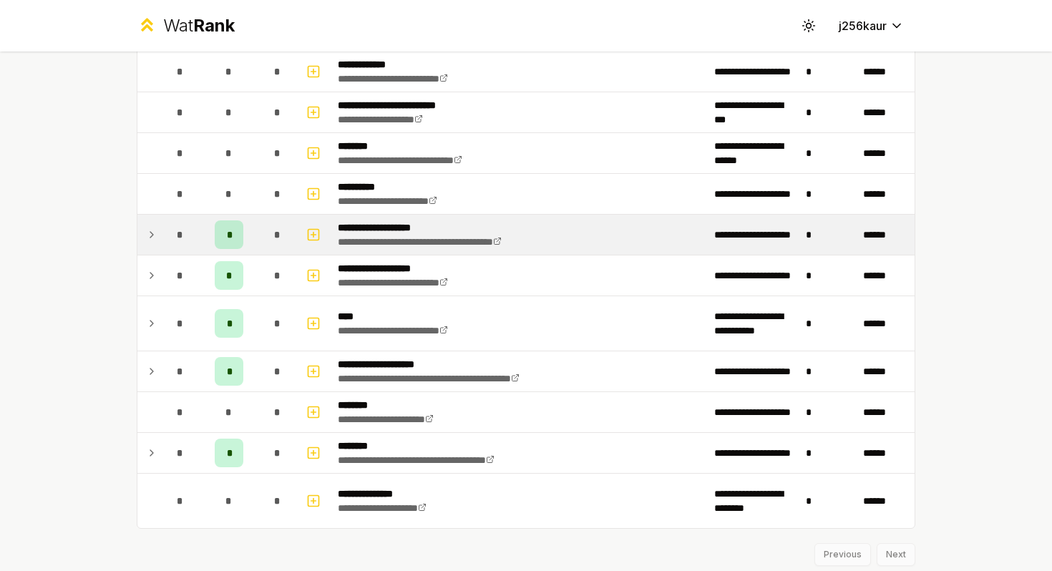
click at [217, 243] on div "*" at bounding box center [229, 234] width 29 height 29
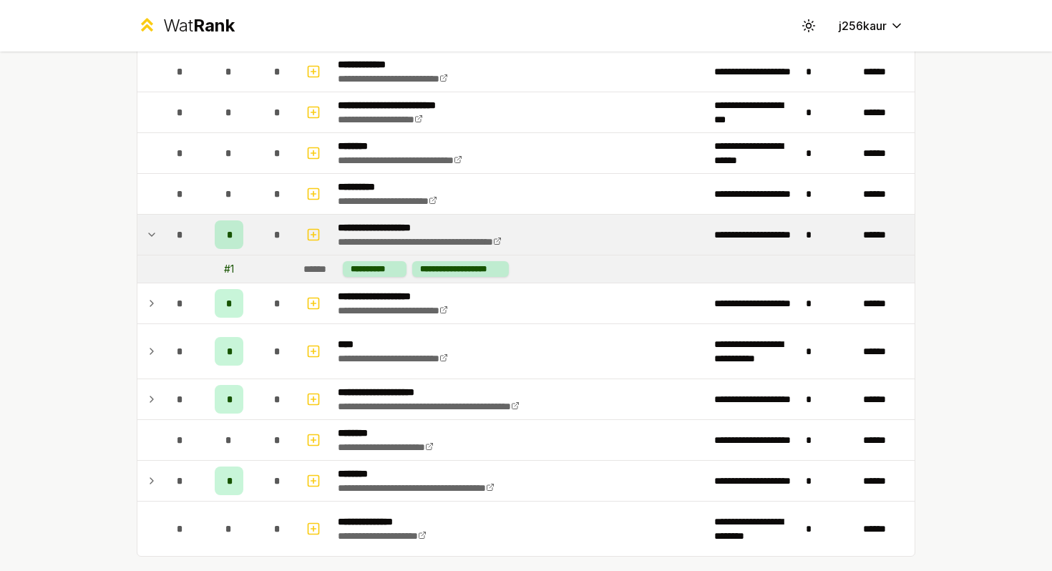
click at [166, 235] on div "*" at bounding box center [180, 234] width 29 height 29
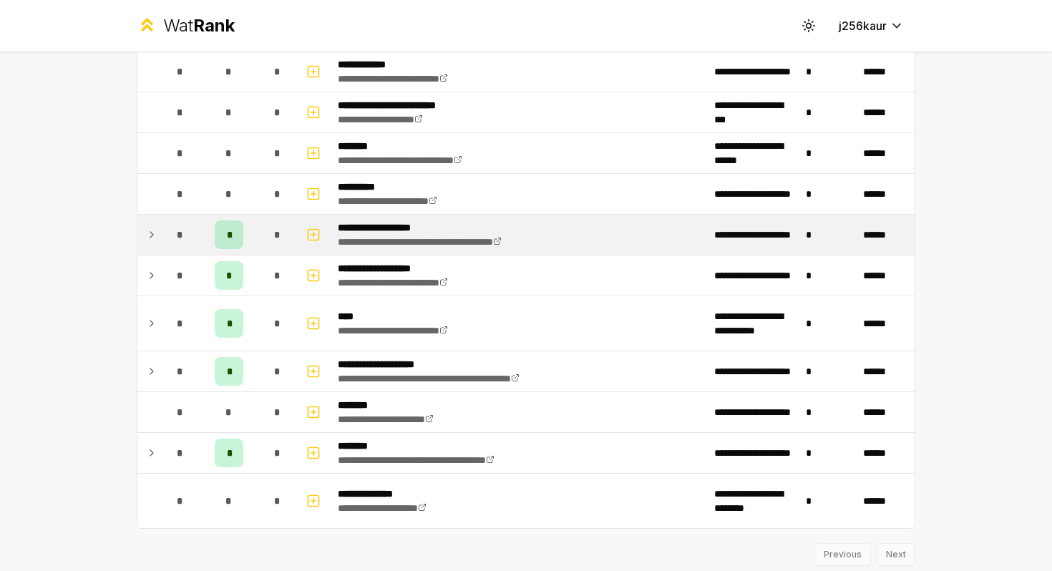
click at [166, 235] on div "*" at bounding box center [180, 234] width 29 height 29
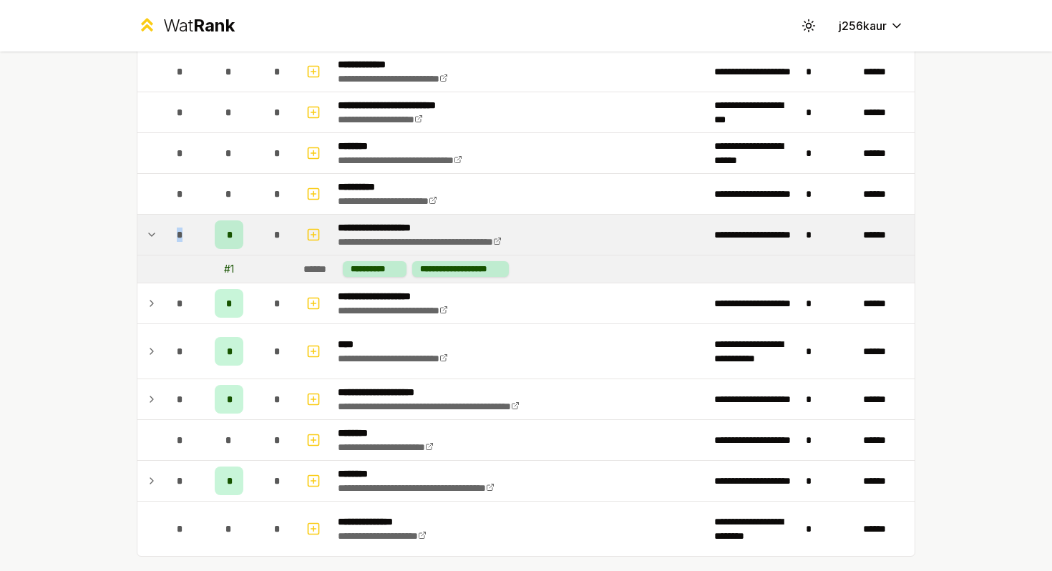
click at [166, 235] on div "*" at bounding box center [180, 234] width 29 height 29
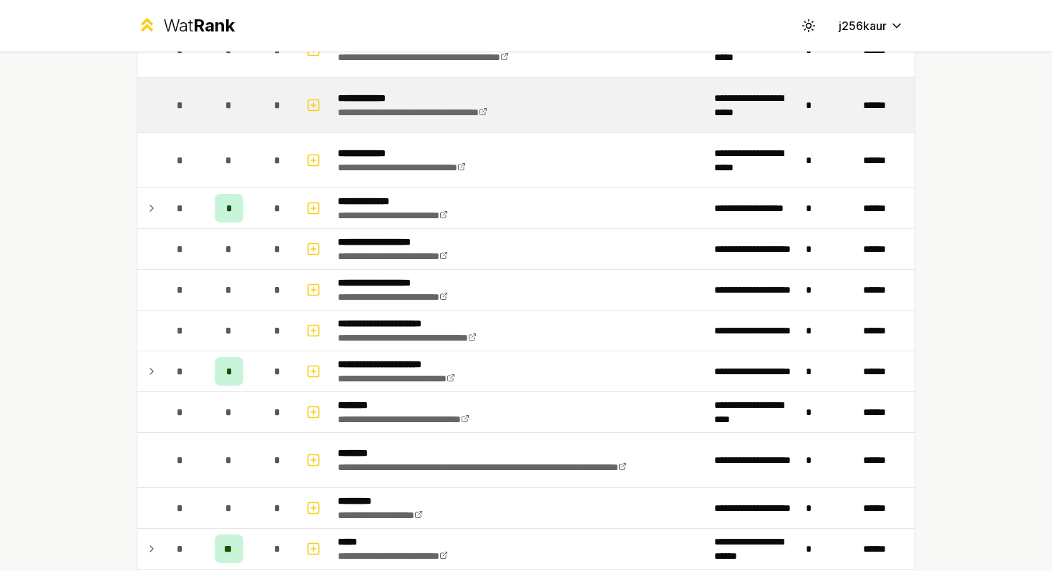
scroll to position [851, 0]
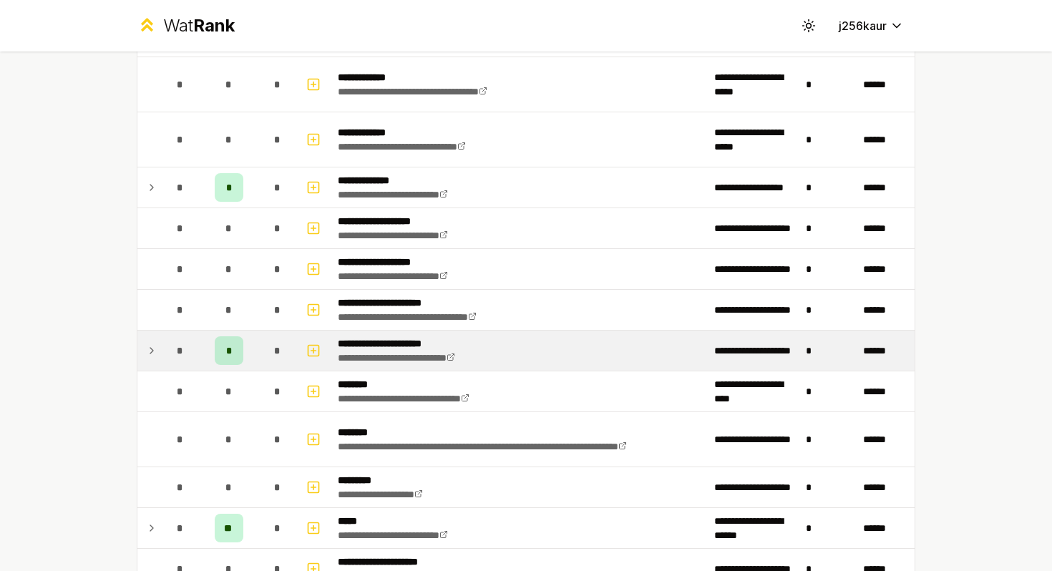
click at [218, 341] on div "*" at bounding box center [229, 350] width 29 height 29
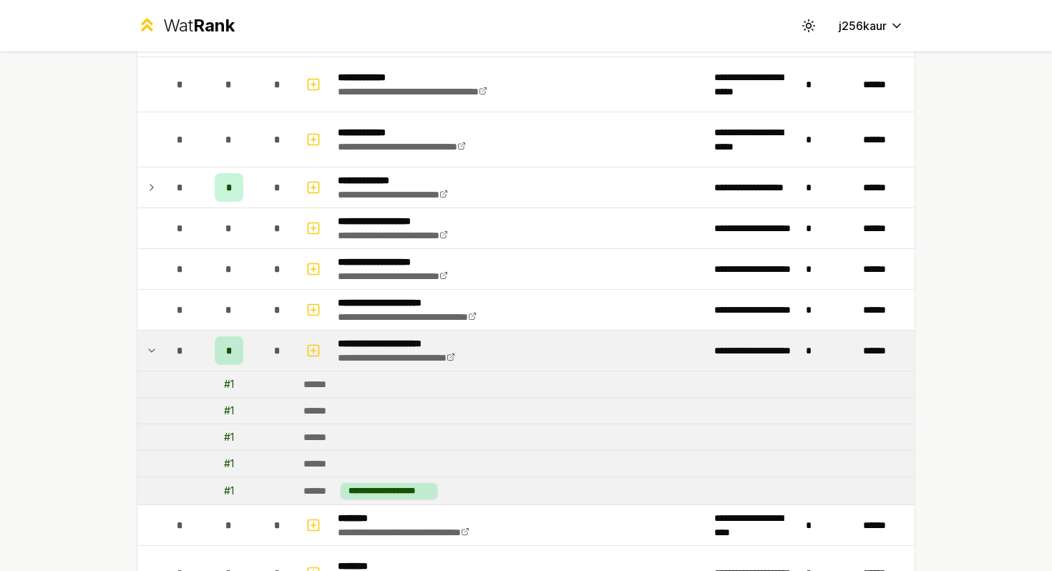
click at [218, 341] on div "*" at bounding box center [229, 350] width 29 height 29
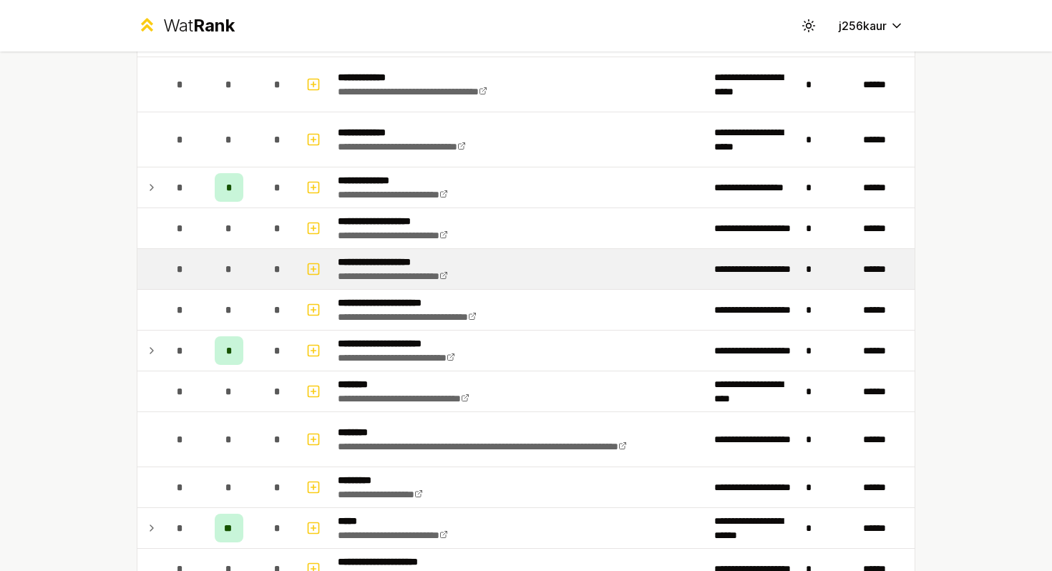
scroll to position [885, 0]
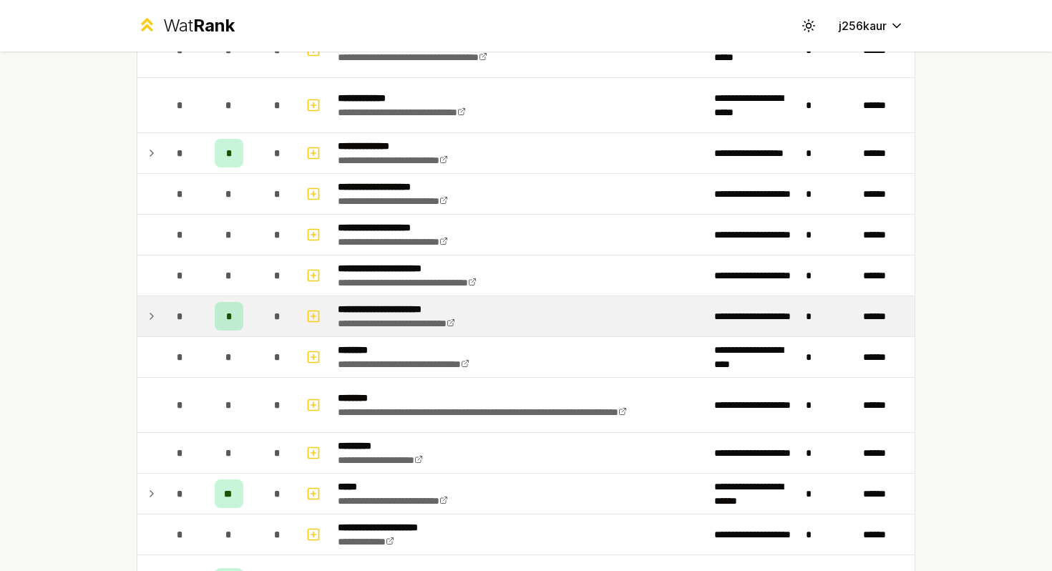
click at [150, 316] on icon at bounding box center [151, 316] width 11 height 17
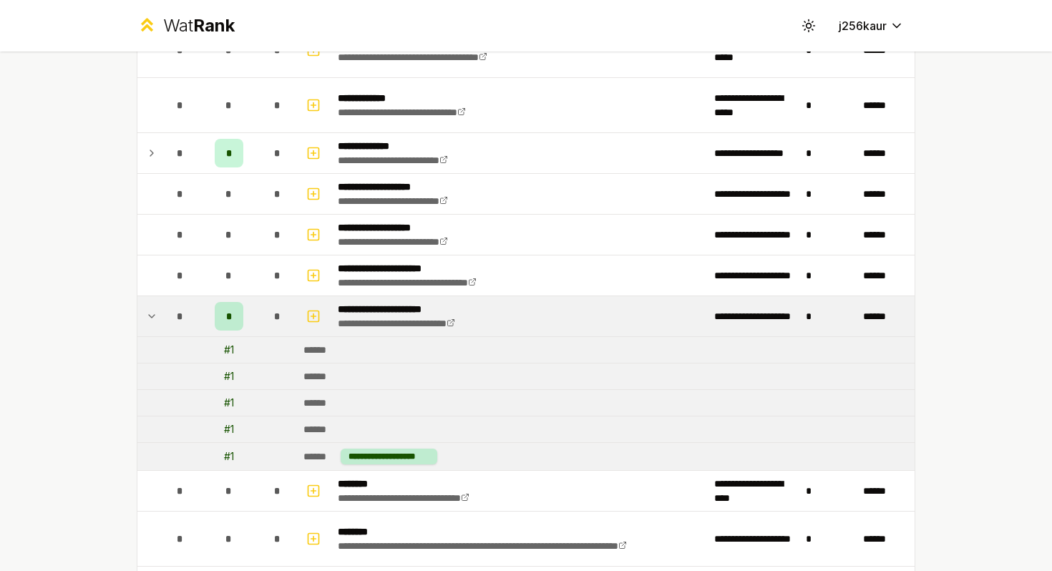
click at [150, 316] on icon at bounding box center [152, 316] width 6 height 3
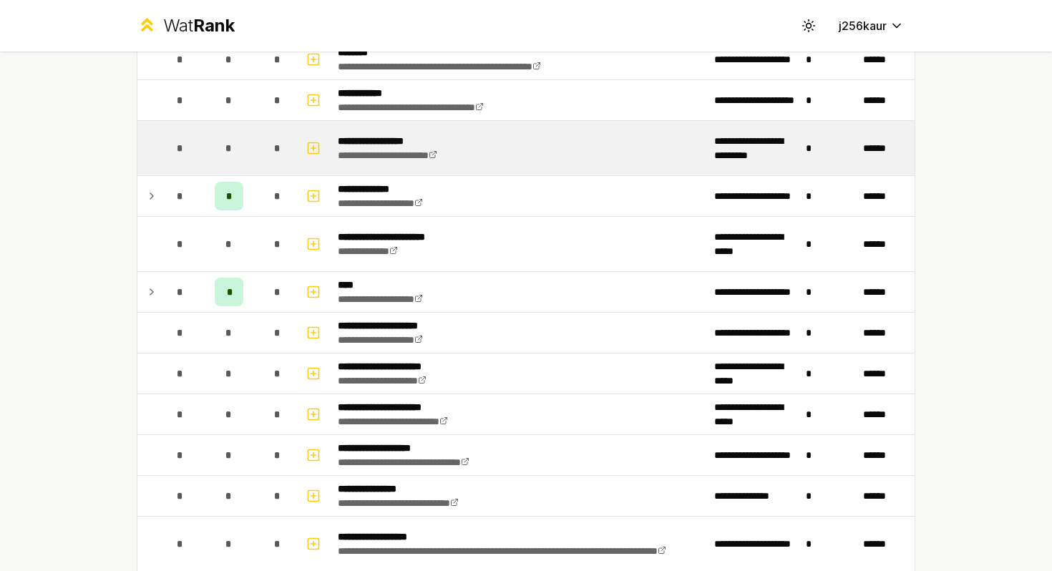
scroll to position [1598, 0]
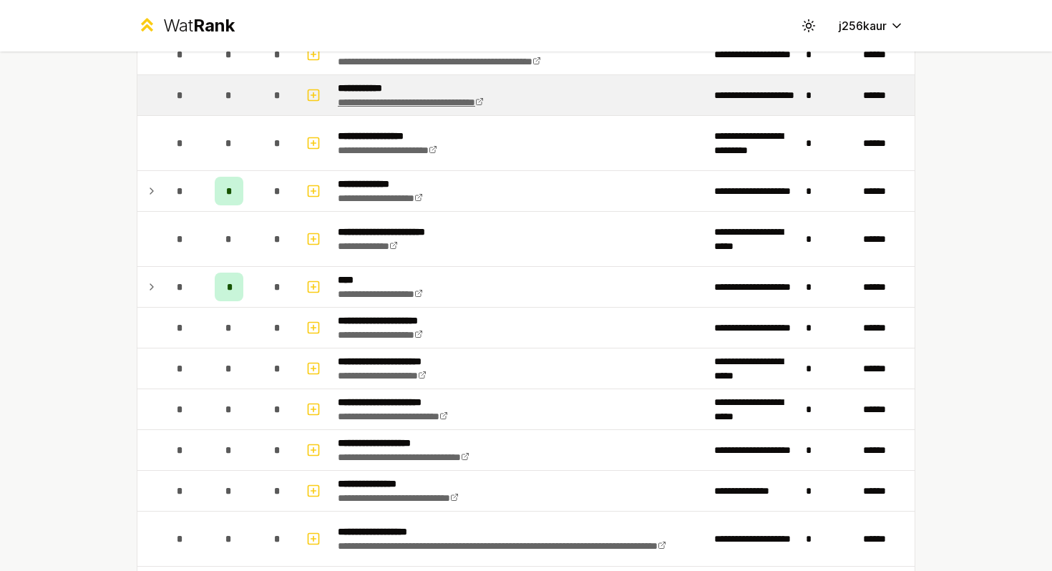
click at [386, 101] on link "**********" at bounding box center [411, 102] width 146 height 10
